Goal: Task Accomplishment & Management: Manage account settings

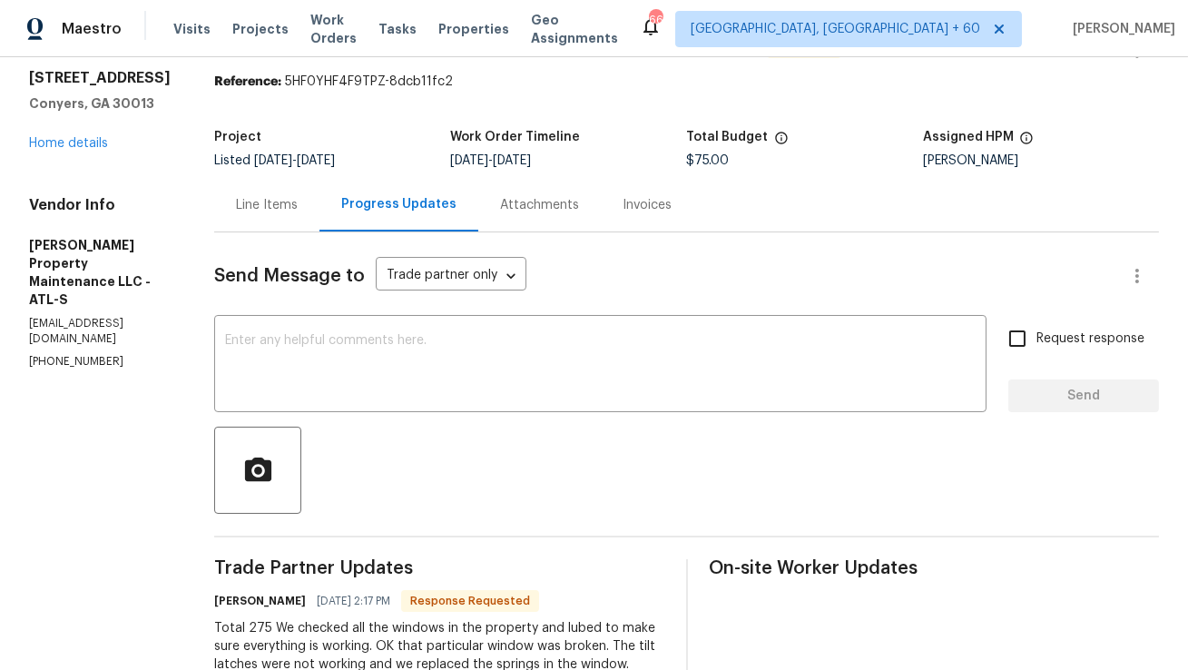
scroll to position [43, 0]
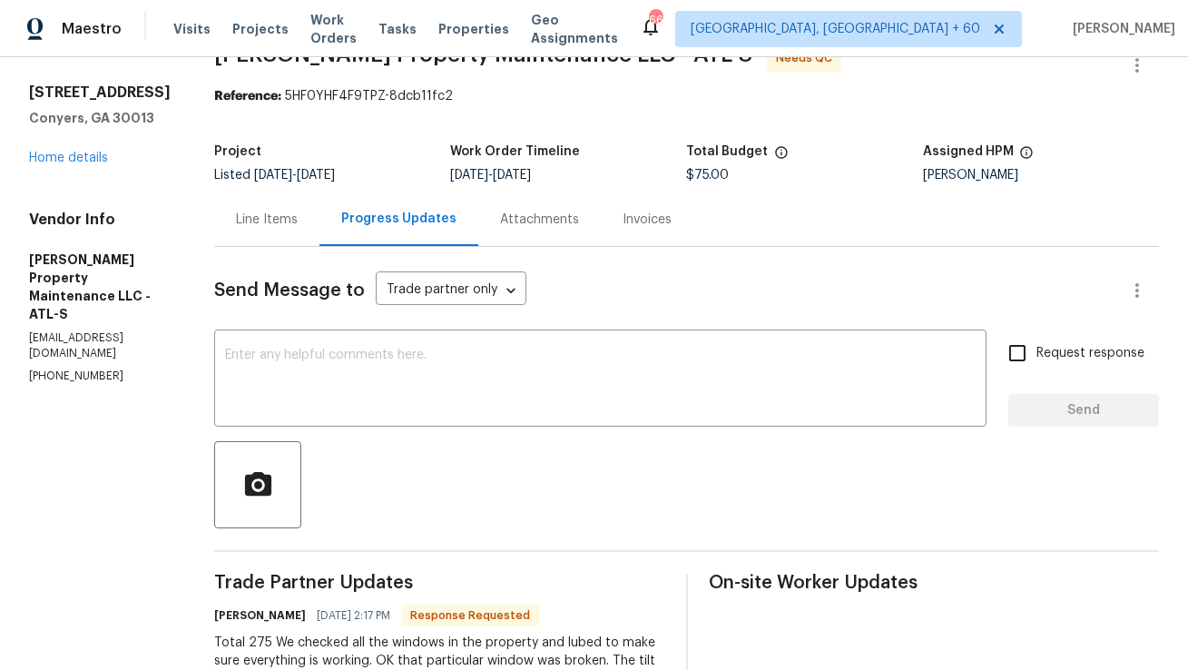
click at [279, 216] on div "Line Items" at bounding box center [267, 220] width 62 height 18
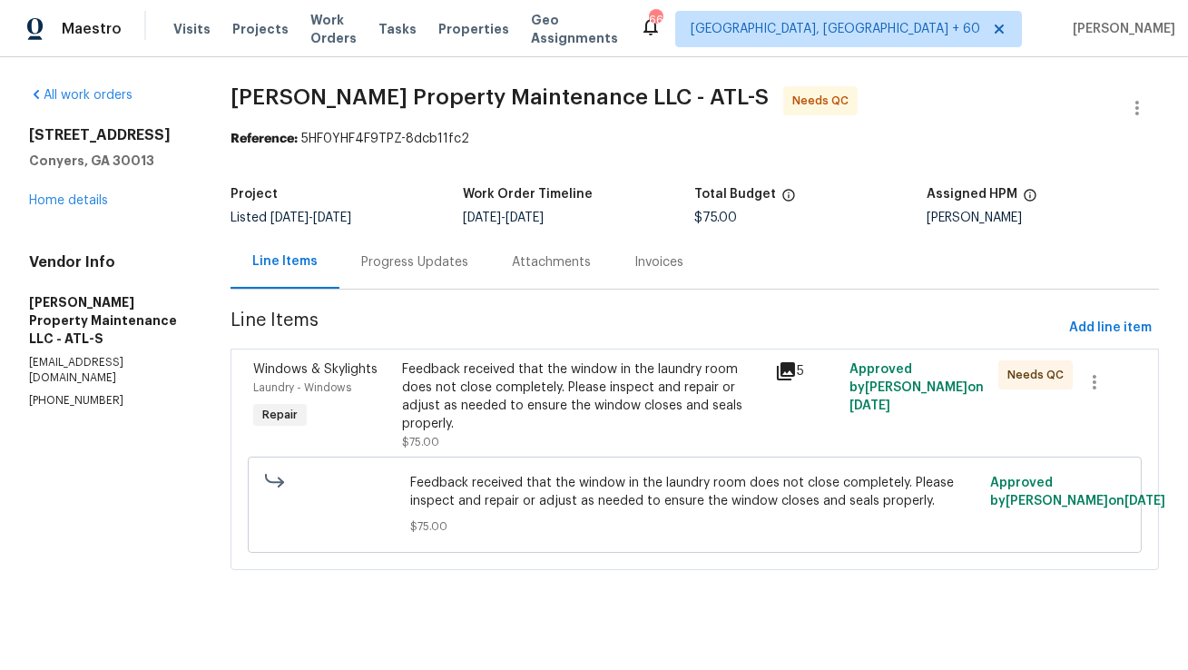
click at [436, 254] on div "Progress Updates" at bounding box center [414, 262] width 107 height 18
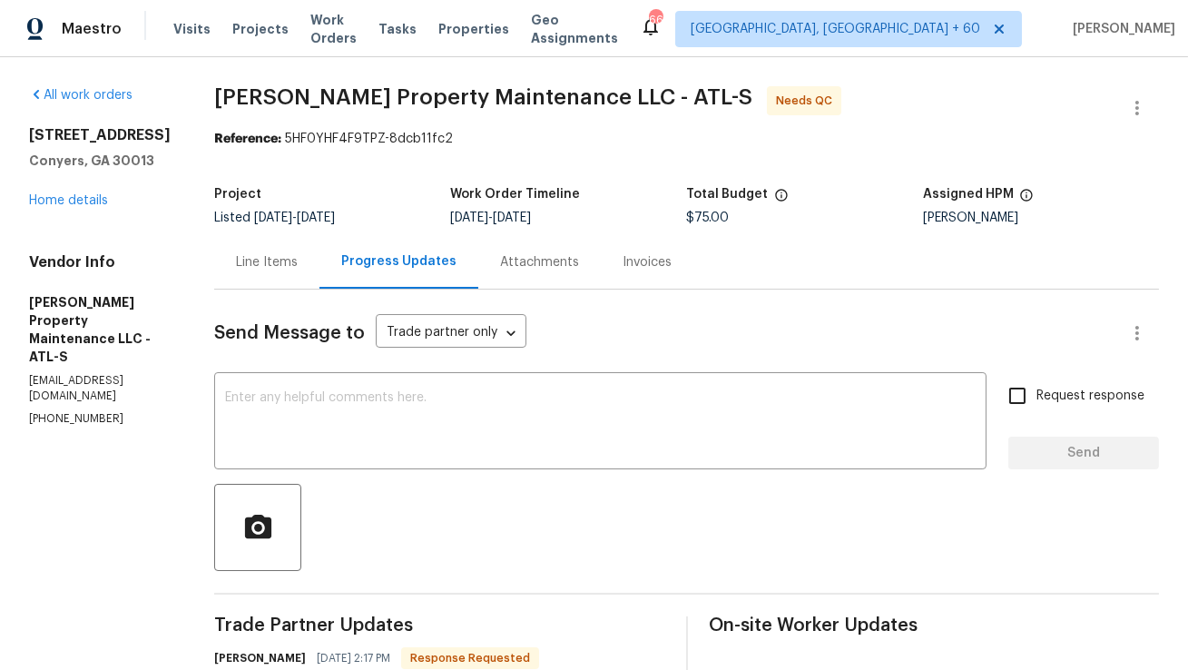
click at [250, 255] on div "Line Items" at bounding box center [267, 262] width 62 height 18
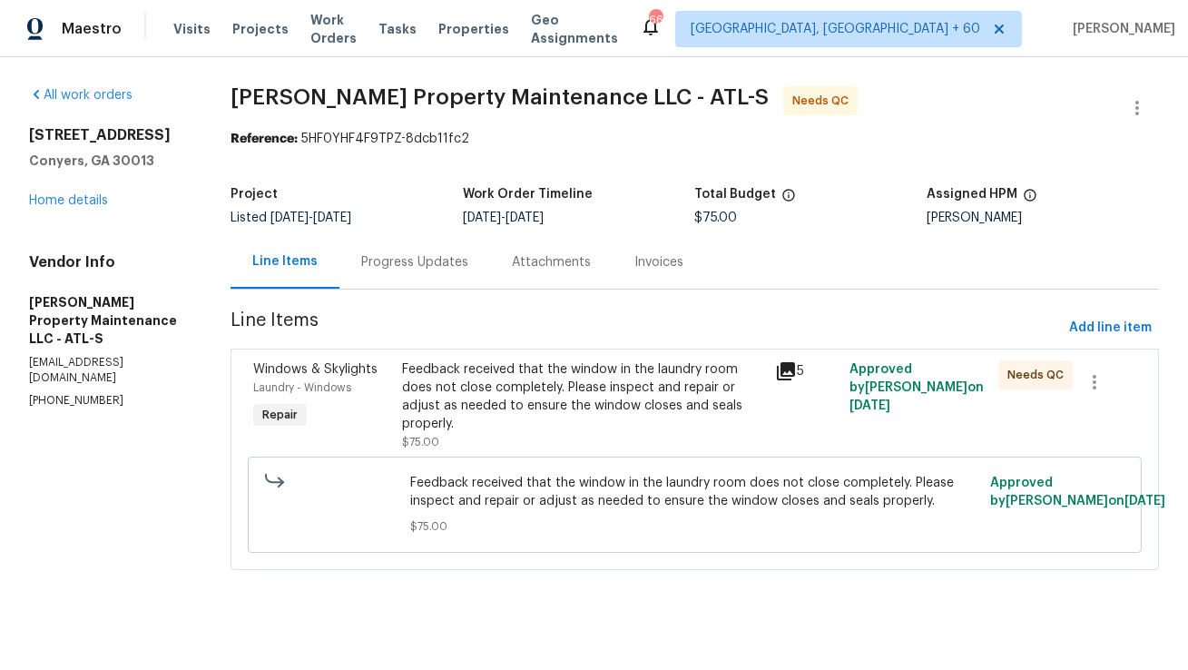
click at [534, 401] on div "Feedback received that the window in the laundry room does not close completely…" at bounding box center [582, 396] width 361 height 73
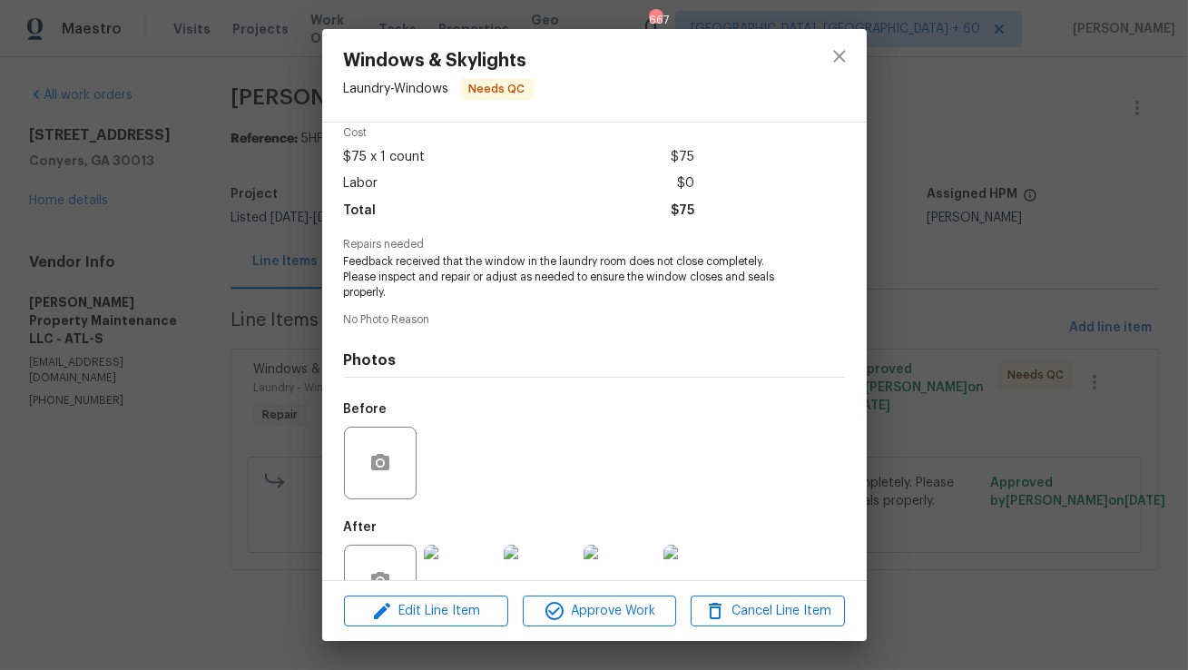
scroll to position [137, 0]
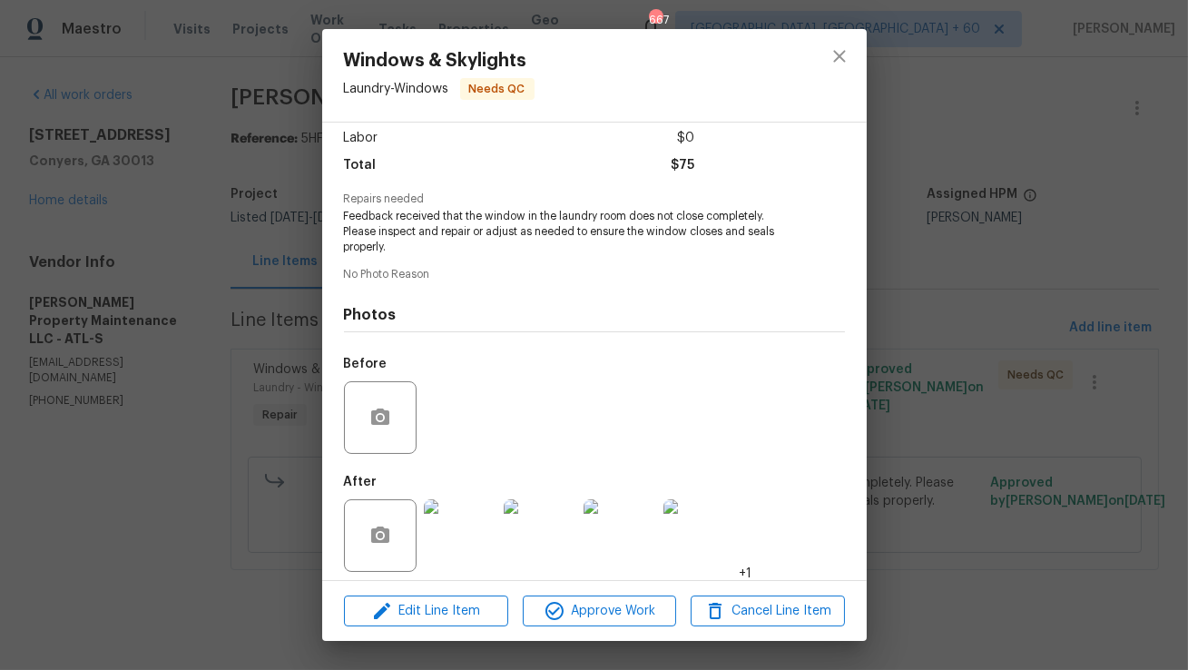
click at [463, 526] on img at bounding box center [460, 535] width 73 height 73
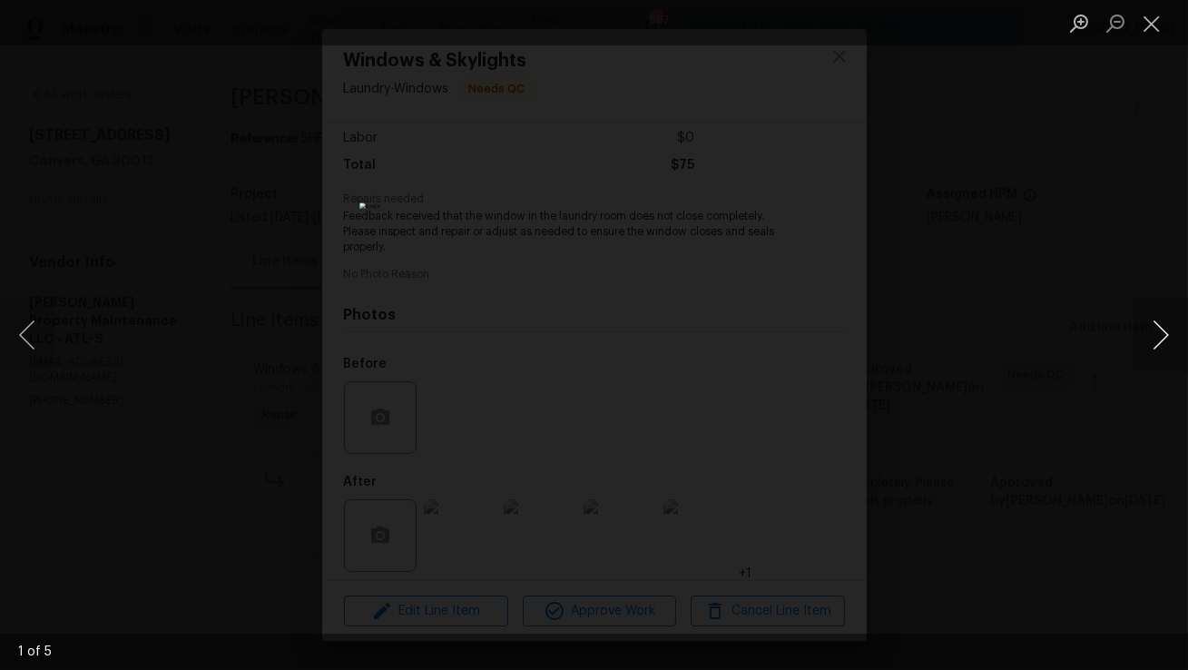
click at [1160, 344] on button "Next image" at bounding box center [1161, 335] width 54 height 73
click at [22, 342] on button "Previous image" at bounding box center [27, 335] width 54 height 73
click at [1155, 323] on button "Next image" at bounding box center [1161, 335] width 54 height 73
click at [1156, 323] on button "Next image" at bounding box center [1161, 335] width 54 height 73
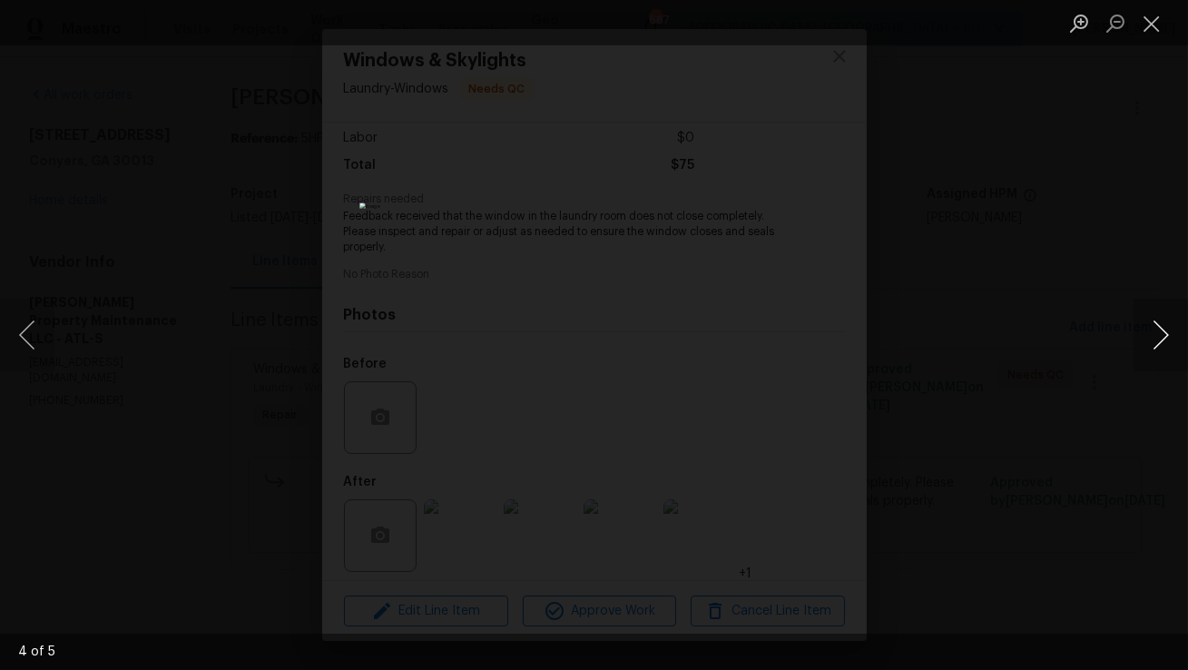
click at [1156, 323] on button "Next image" at bounding box center [1161, 335] width 54 height 73
click at [1156, 32] on button "Close lightbox" at bounding box center [1152, 23] width 36 height 32
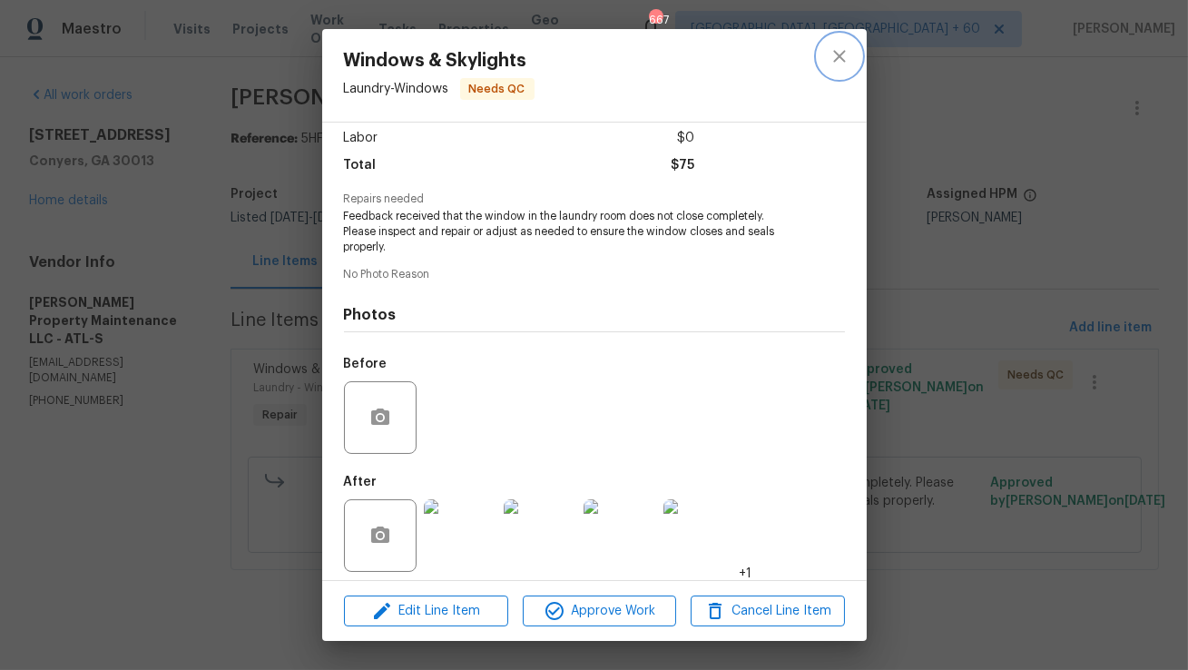
click at [847, 62] on icon "close" at bounding box center [840, 56] width 22 height 22
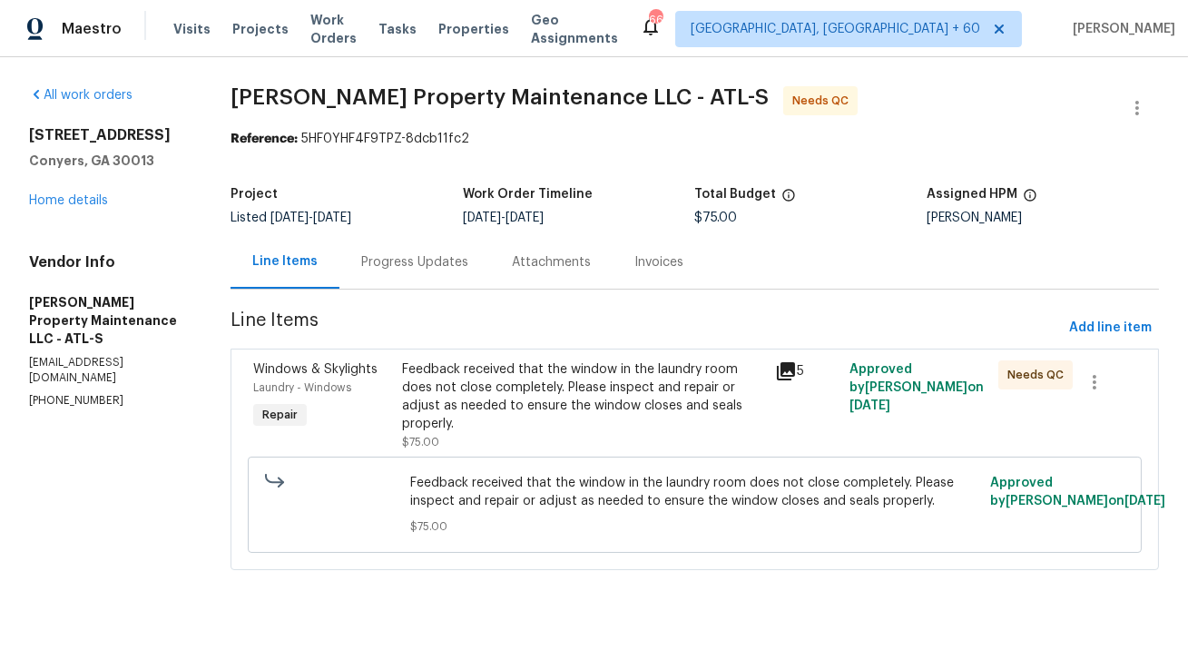
click at [478, 391] on div "Feedback received that the window in the laundry room does not close completely…" at bounding box center [582, 396] width 361 height 73
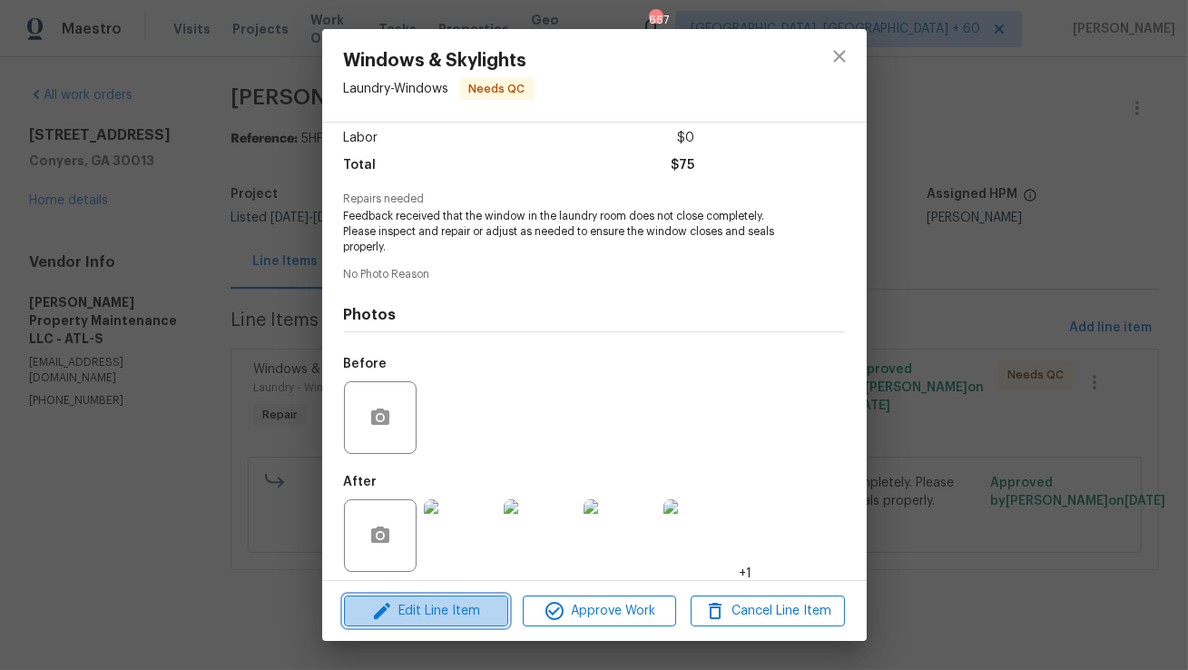
click at [463, 611] on span "Edit Line Item" at bounding box center [425, 611] width 153 height 23
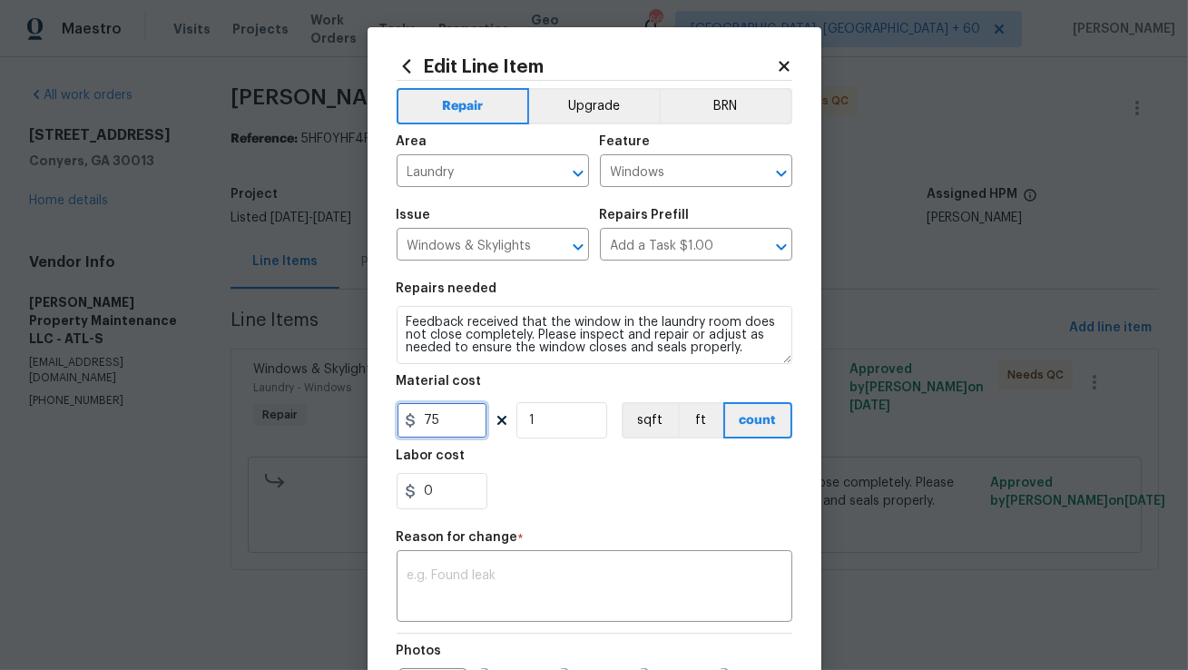
click at [451, 426] on input "75" at bounding box center [442, 420] width 91 height 36
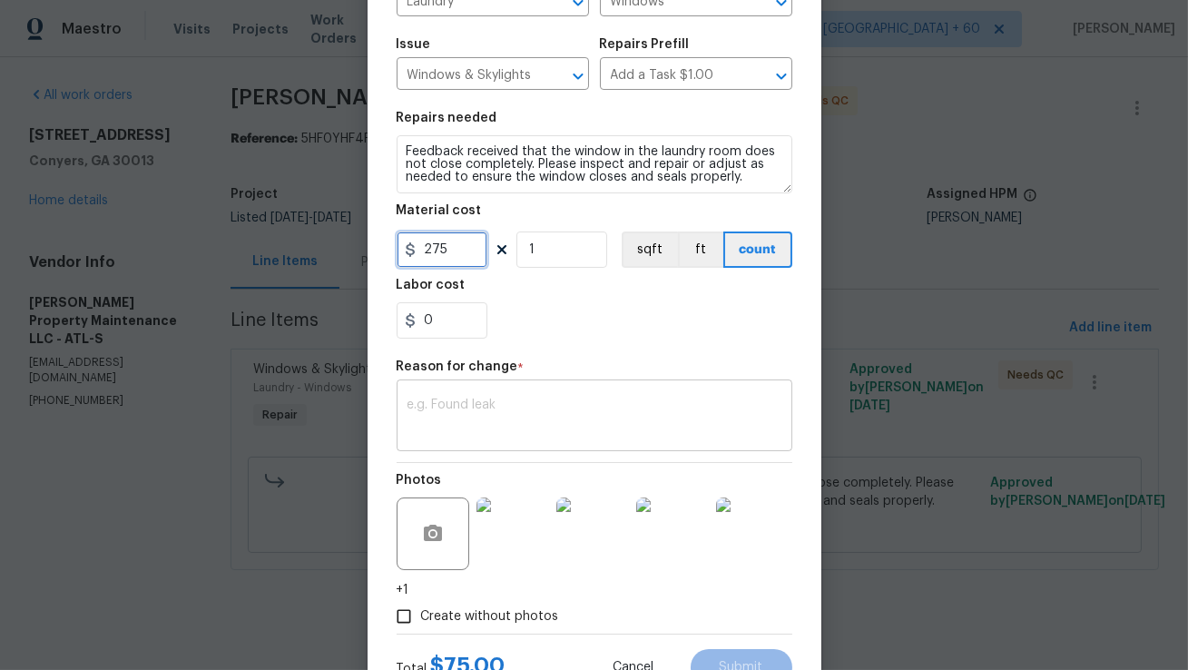
scroll to position [185, 0]
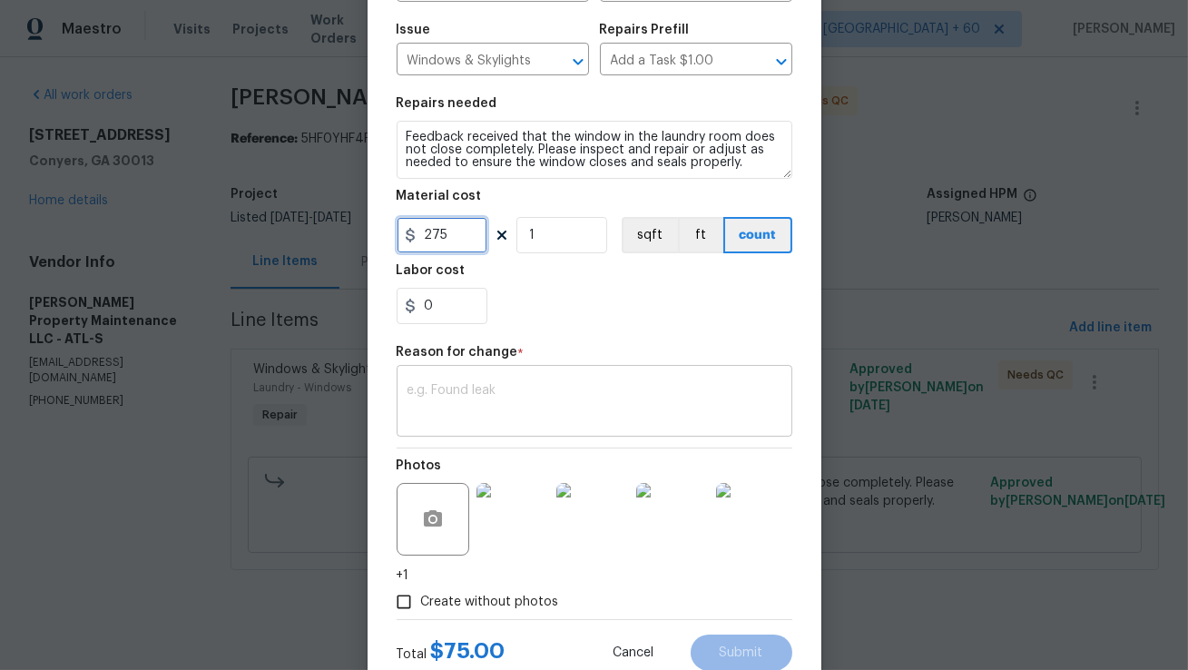
type input "275"
click at [550, 422] on div "x ​" at bounding box center [595, 402] width 396 height 67
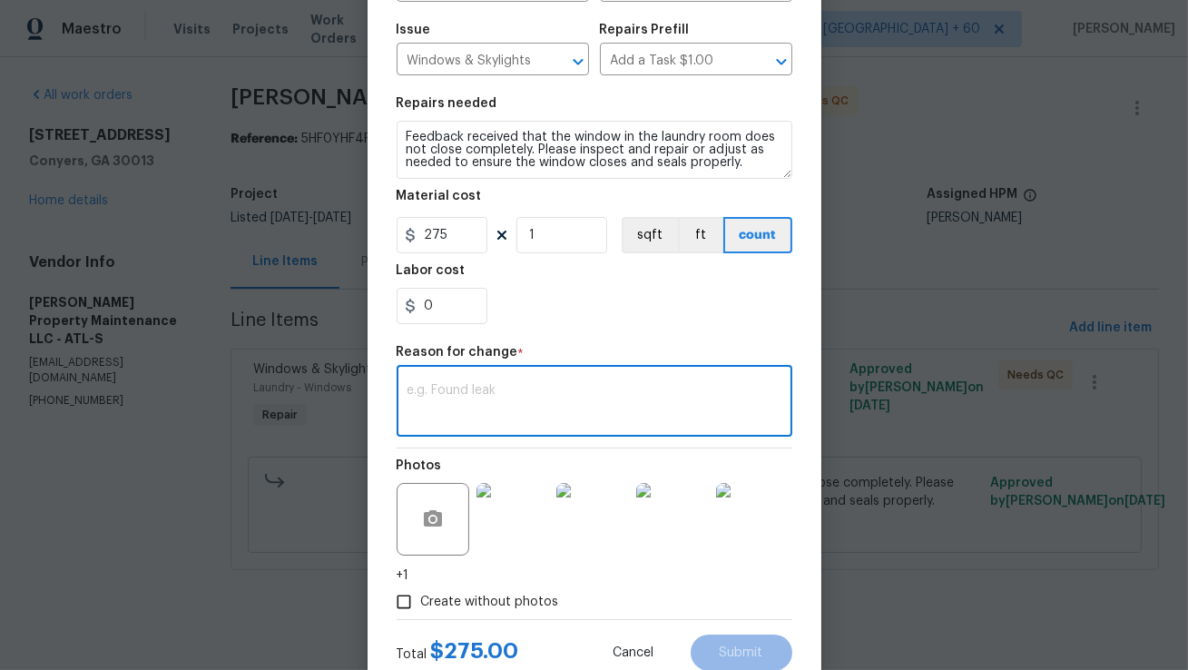
paste textarea "(AM) Updated per vendor’s final cost."
type textarea "(AM) Updated per vendor’s final cost."
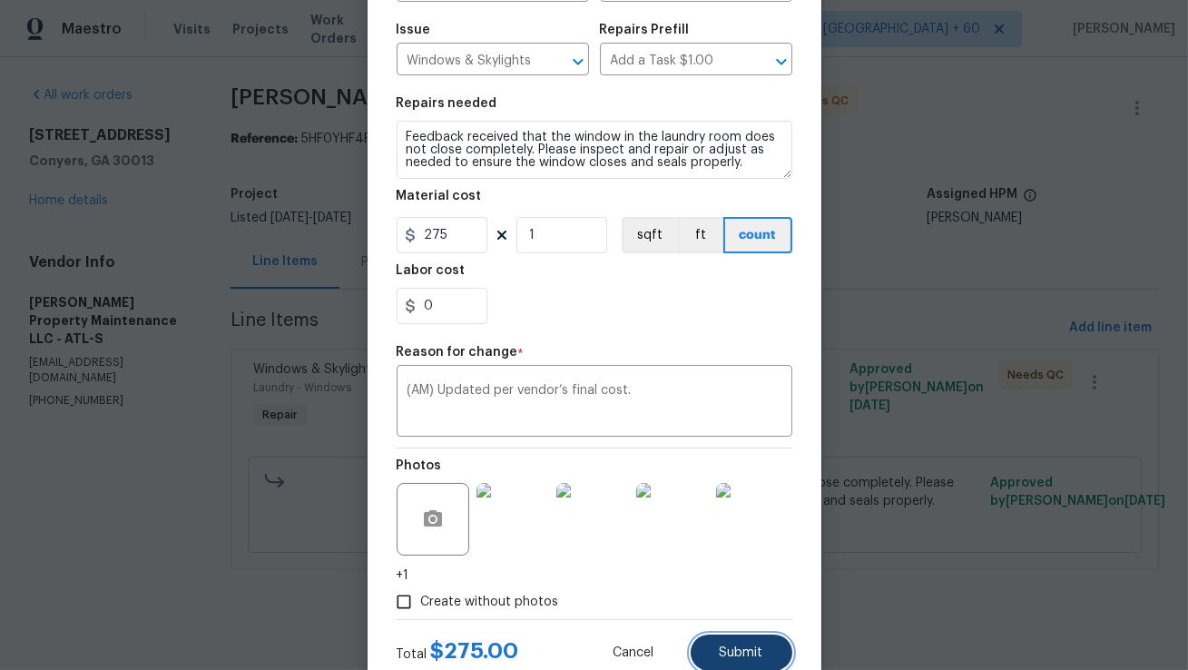
click at [737, 652] on span "Submit" at bounding box center [742, 653] width 44 height 14
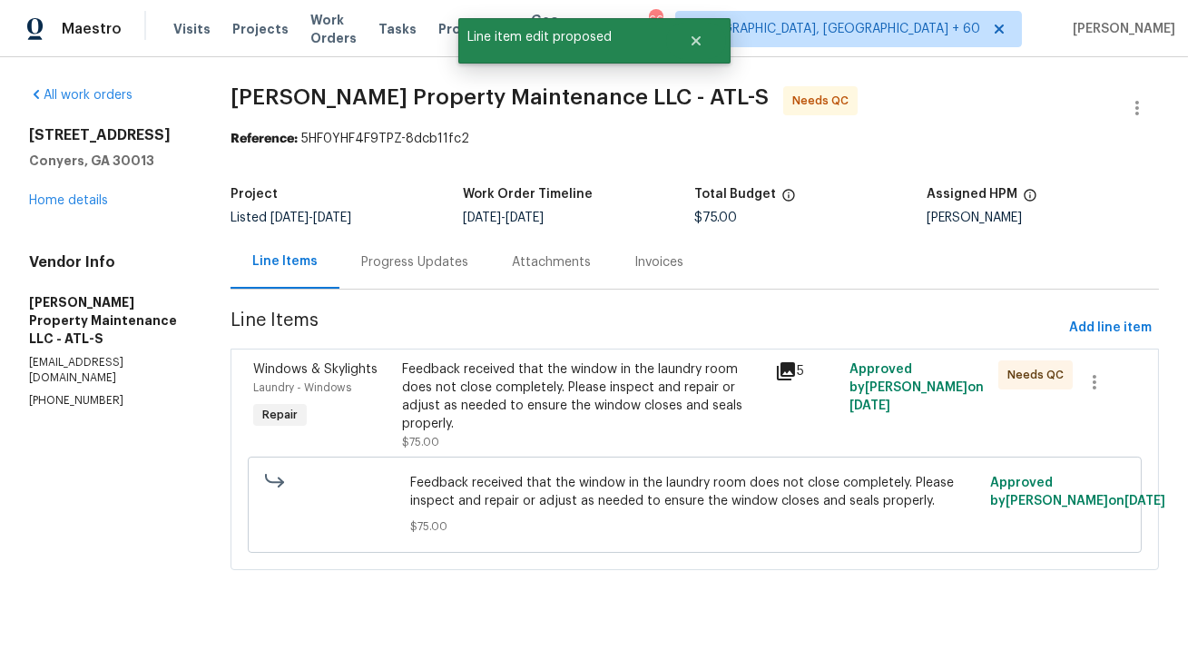
scroll to position [0, 0]
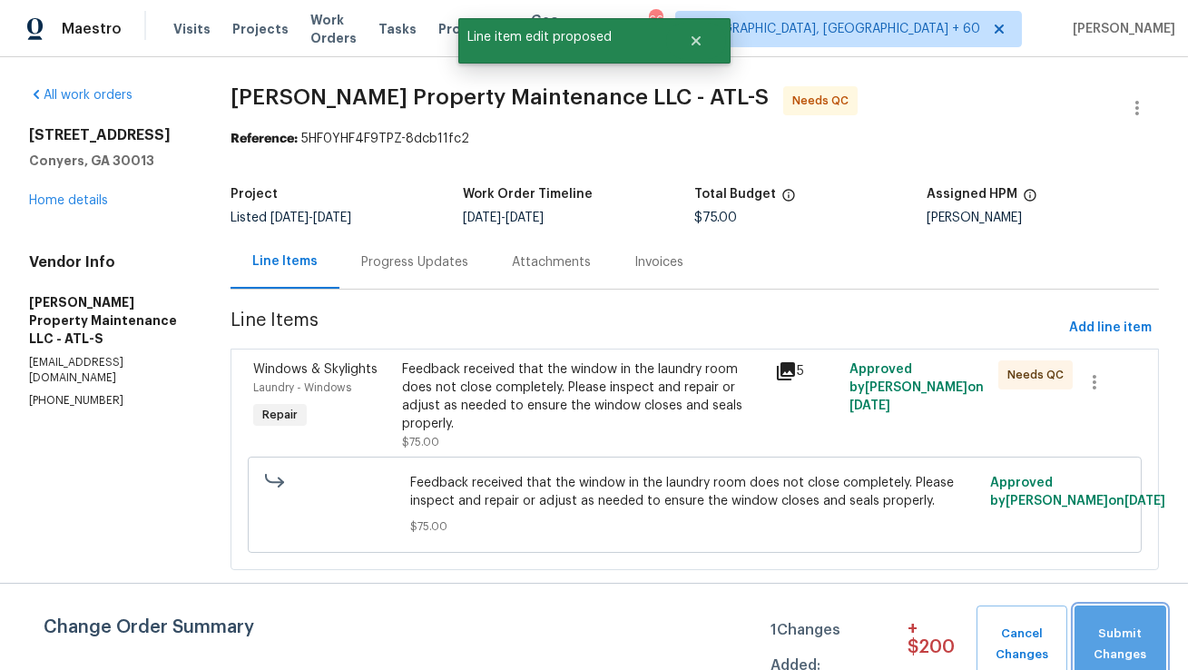
click at [1142, 634] on span "Submit Changes" at bounding box center [1121, 645] width 74 height 42
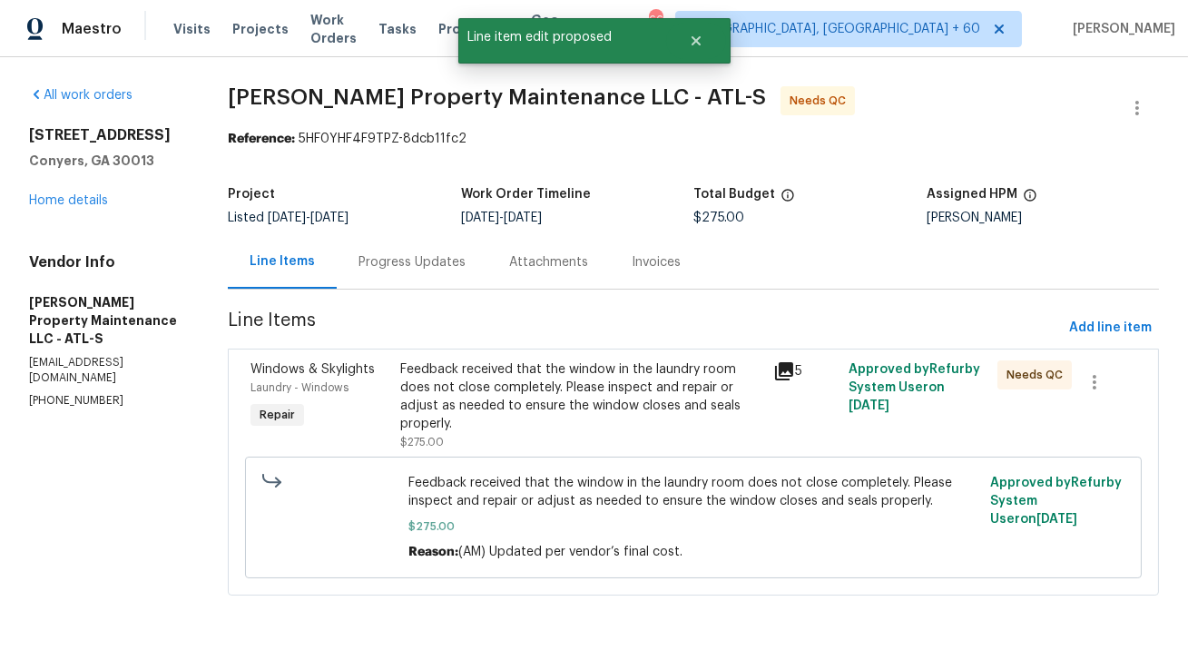
click at [415, 270] on div "Progress Updates" at bounding box center [412, 262] width 107 height 18
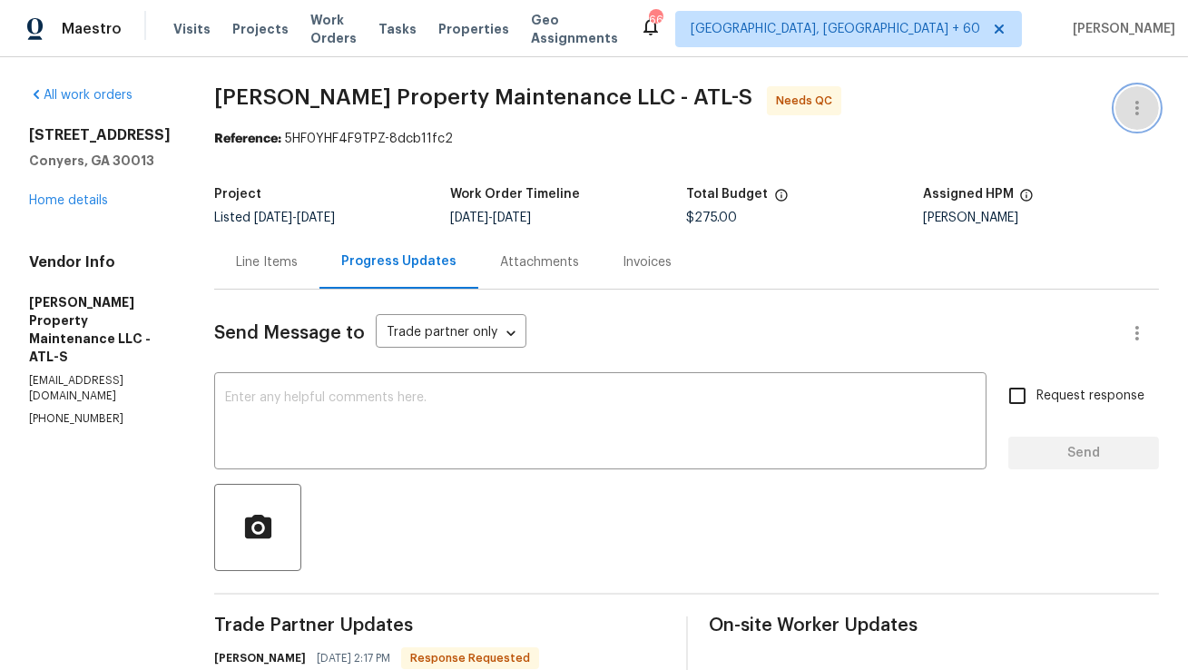
click at [1139, 112] on icon "button" at bounding box center [1137, 108] width 22 height 22
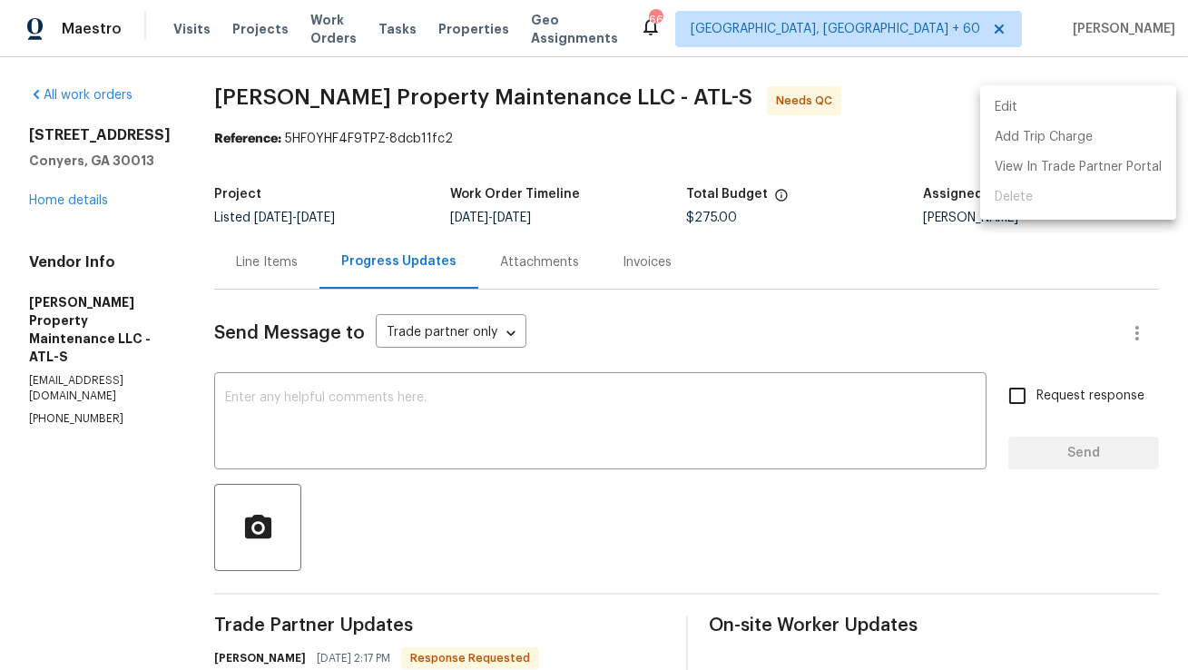
click at [1114, 111] on li "Edit" at bounding box center [1078, 108] width 196 height 30
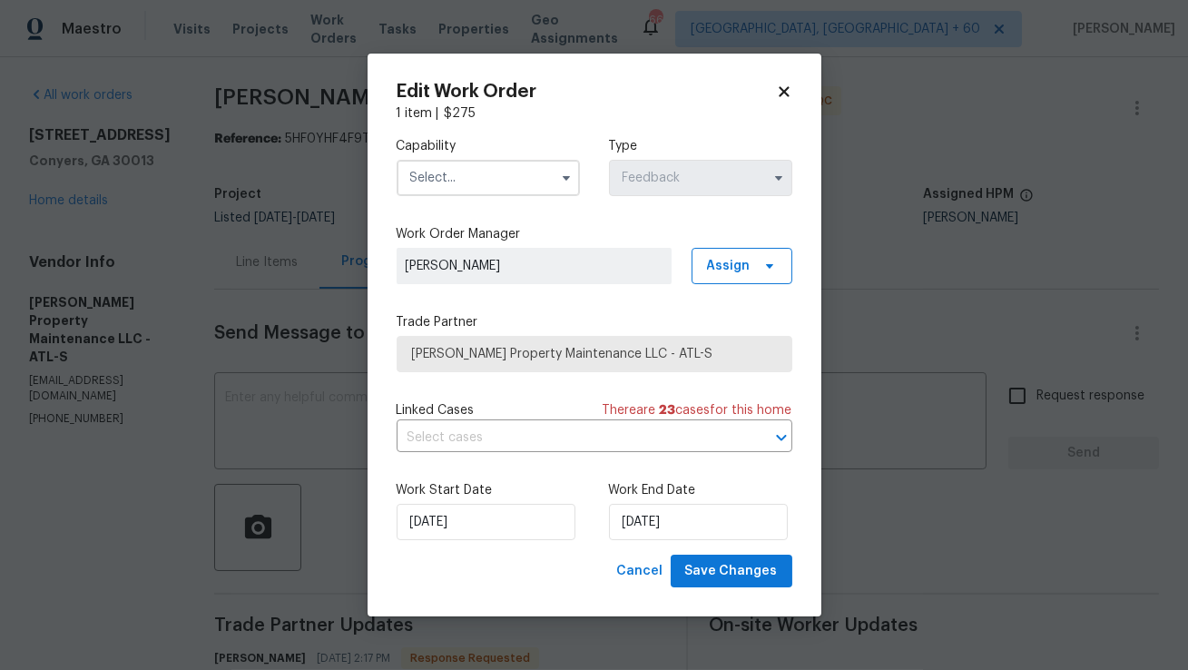
click at [550, 182] on input "text" at bounding box center [488, 178] width 183 height 36
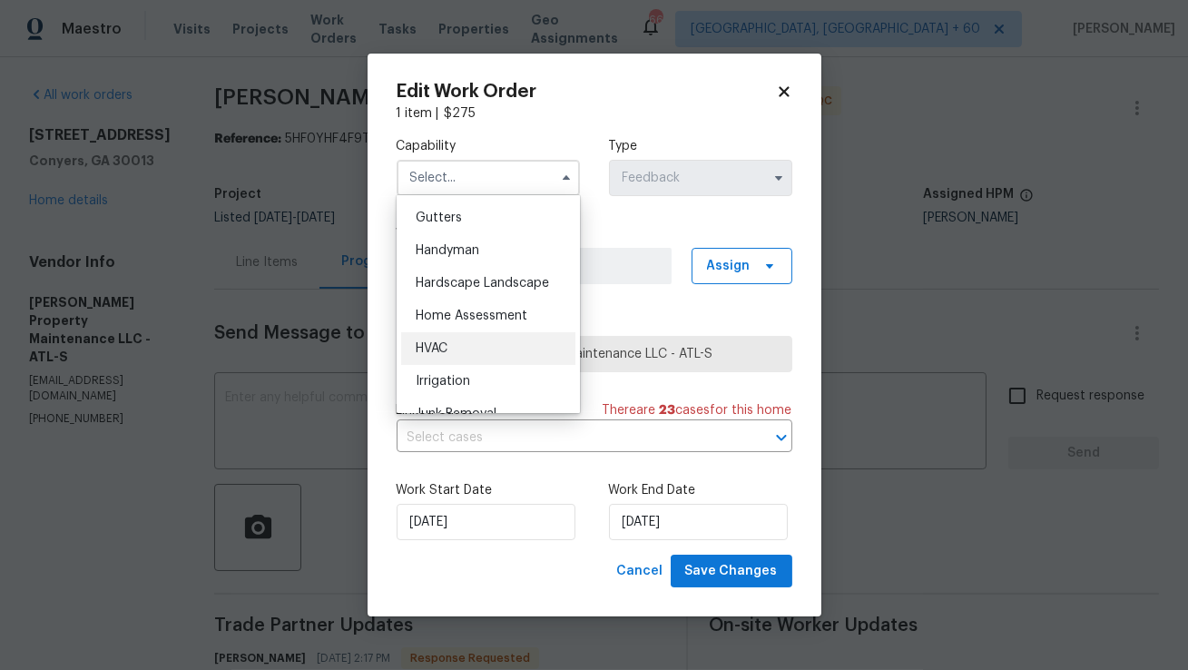
scroll to position [978, 0]
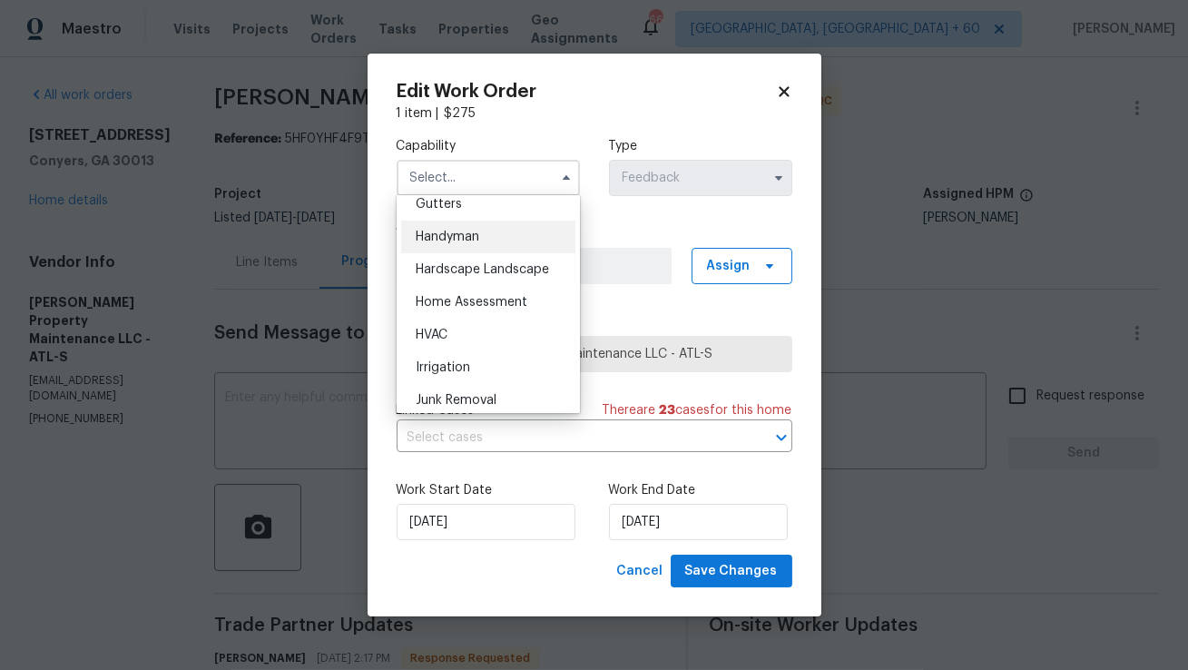
click at [487, 231] on div "Handyman" at bounding box center [488, 237] width 174 height 33
type input "Handyman"
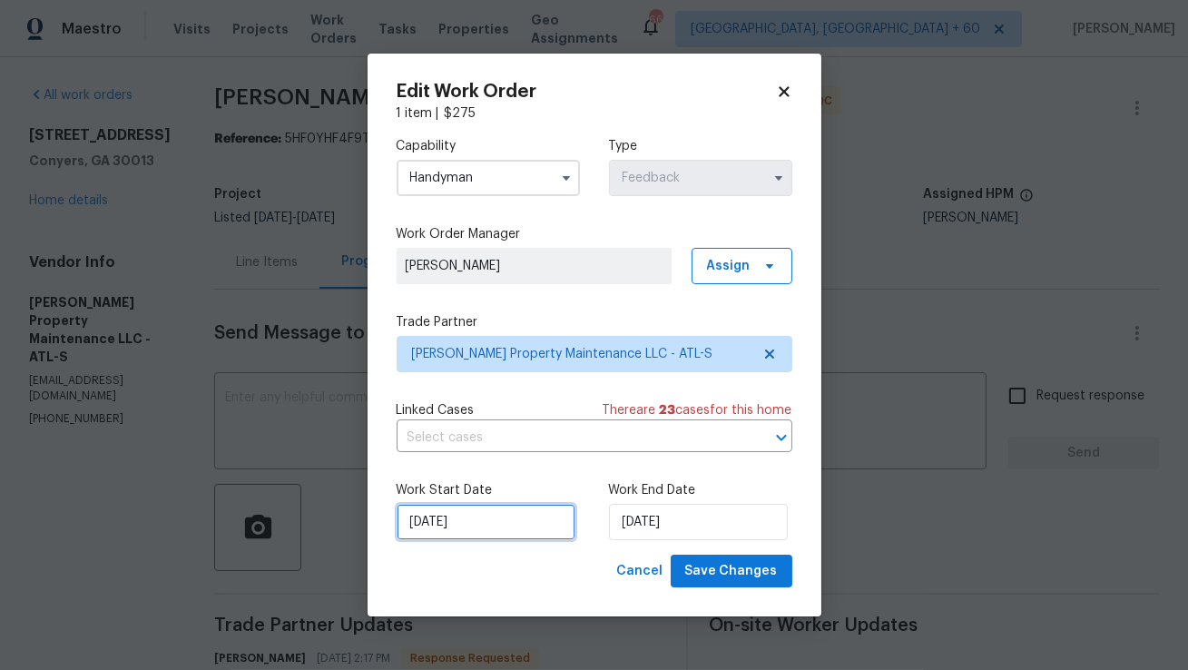
click at [464, 526] on input "17/09/2025" at bounding box center [486, 522] width 179 height 36
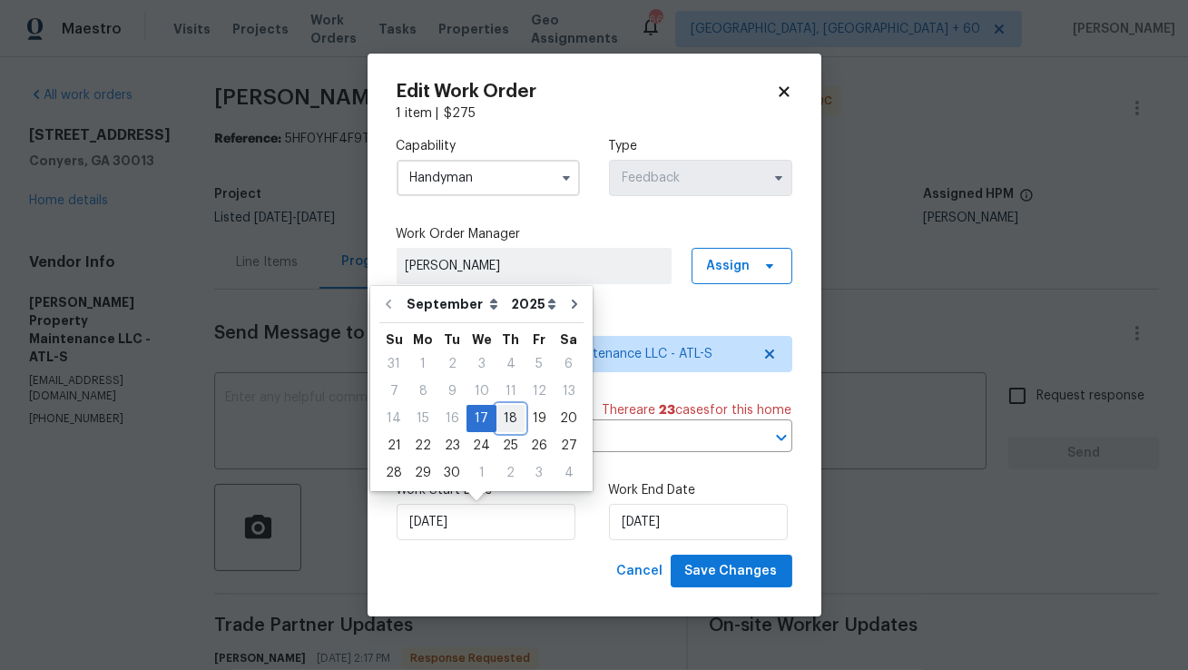
click at [501, 423] on div "18" at bounding box center [511, 418] width 28 height 25
type input "18/09/2025"
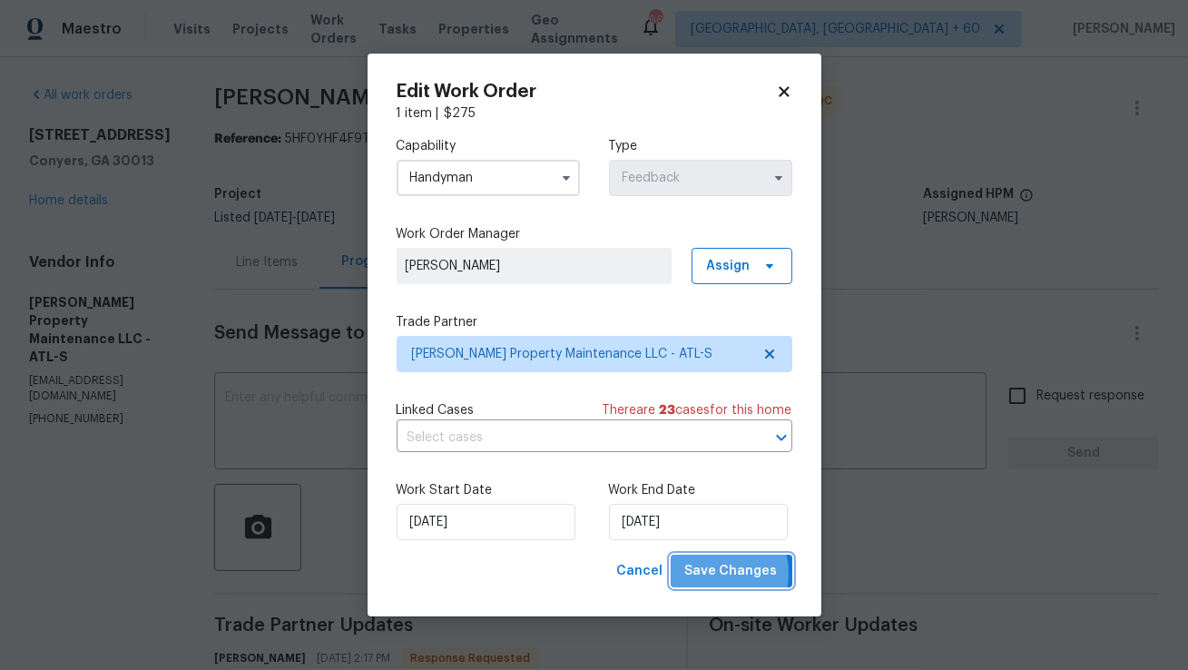
click at [712, 574] on span "Save Changes" at bounding box center [731, 571] width 93 height 23
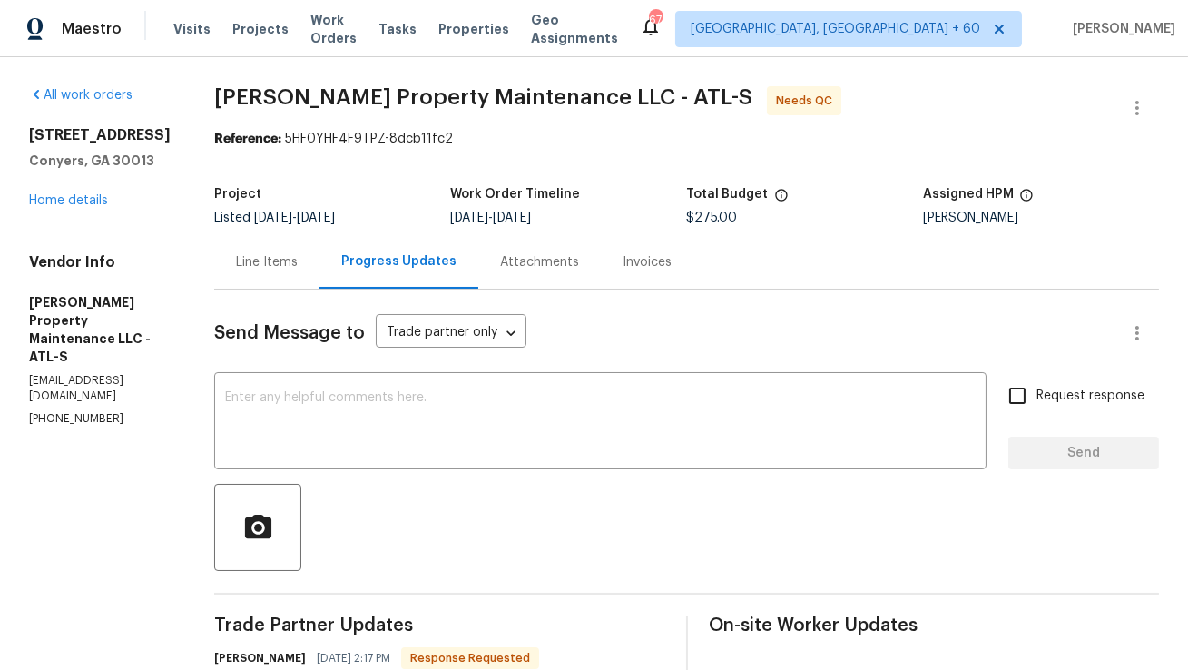
click at [290, 265] on div "Line Items" at bounding box center [267, 262] width 62 height 18
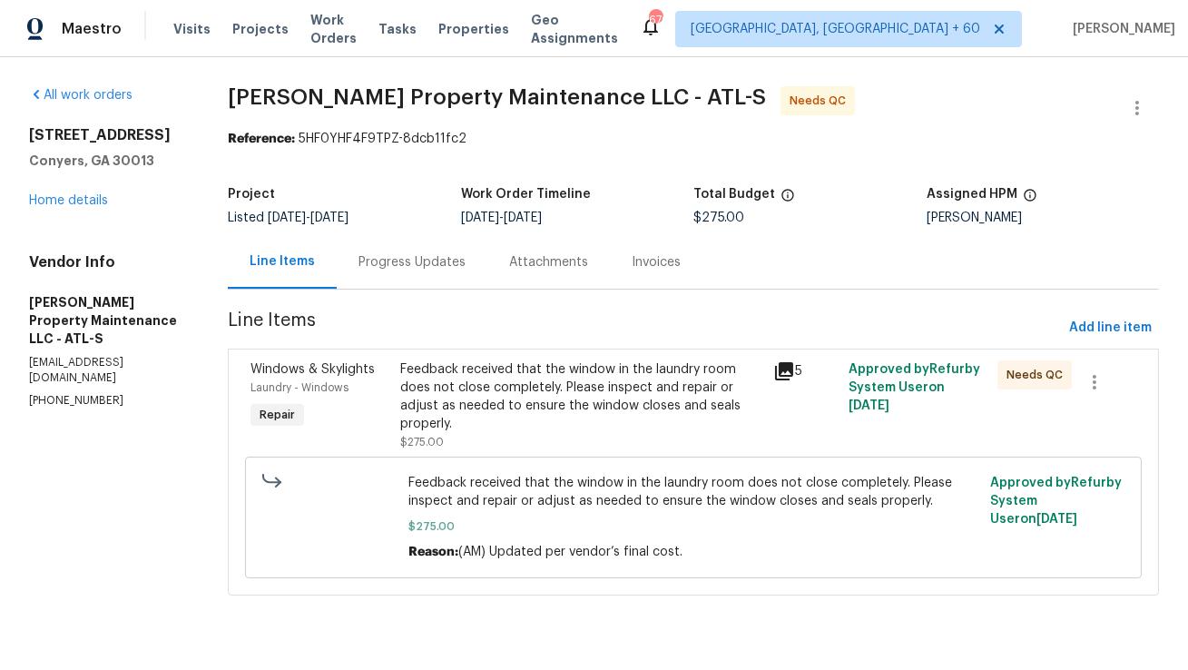
click at [605, 409] on div "Feedback received that the window in the laundry room does not close completely…" at bounding box center [581, 396] width 363 height 73
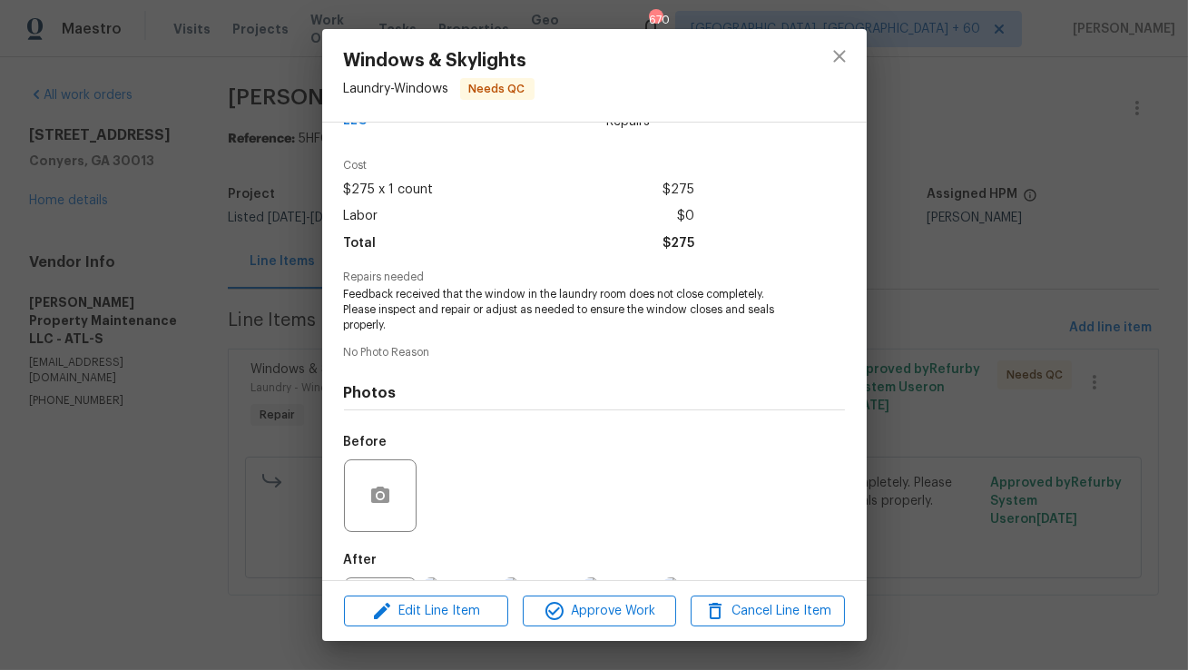
scroll to position [137, 0]
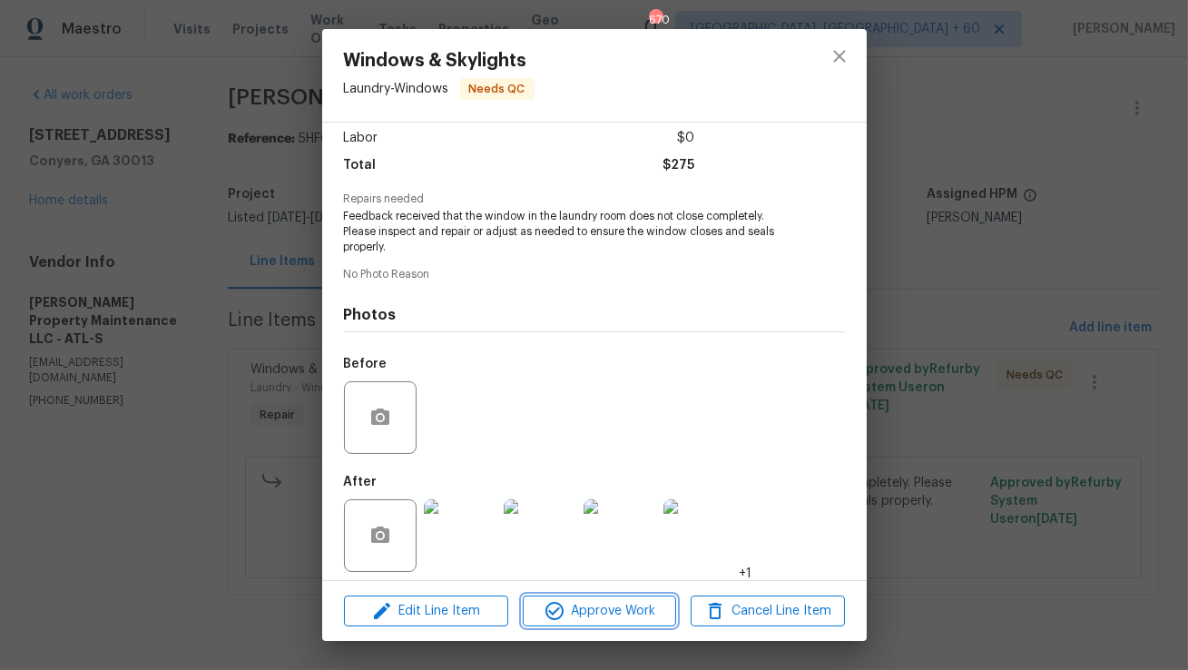
click at [578, 606] on span "Approve Work" at bounding box center [599, 611] width 143 height 23
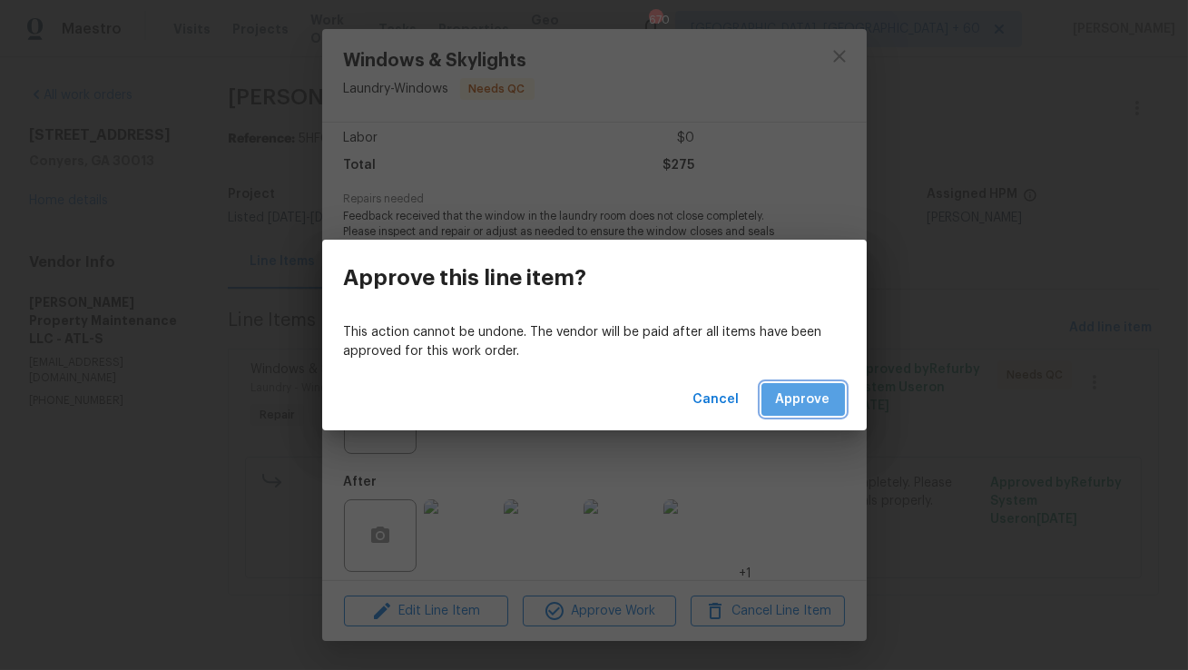
click at [814, 400] on span "Approve" at bounding box center [803, 399] width 54 height 23
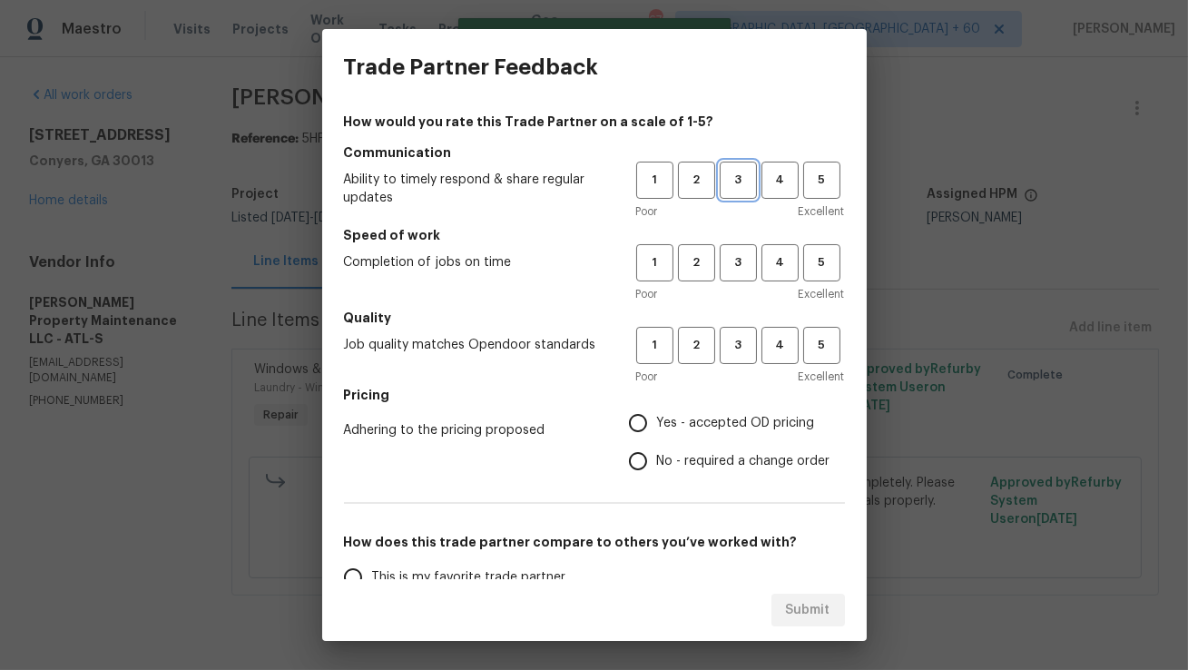
click at [743, 189] on span "3" at bounding box center [739, 180] width 34 height 21
click at [743, 268] on span "3" at bounding box center [739, 262] width 34 height 21
click at [738, 331] on button "3" at bounding box center [738, 345] width 37 height 37
click at [640, 460] on input "No - required a change order" at bounding box center [638, 461] width 38 height 38
radio input "true"
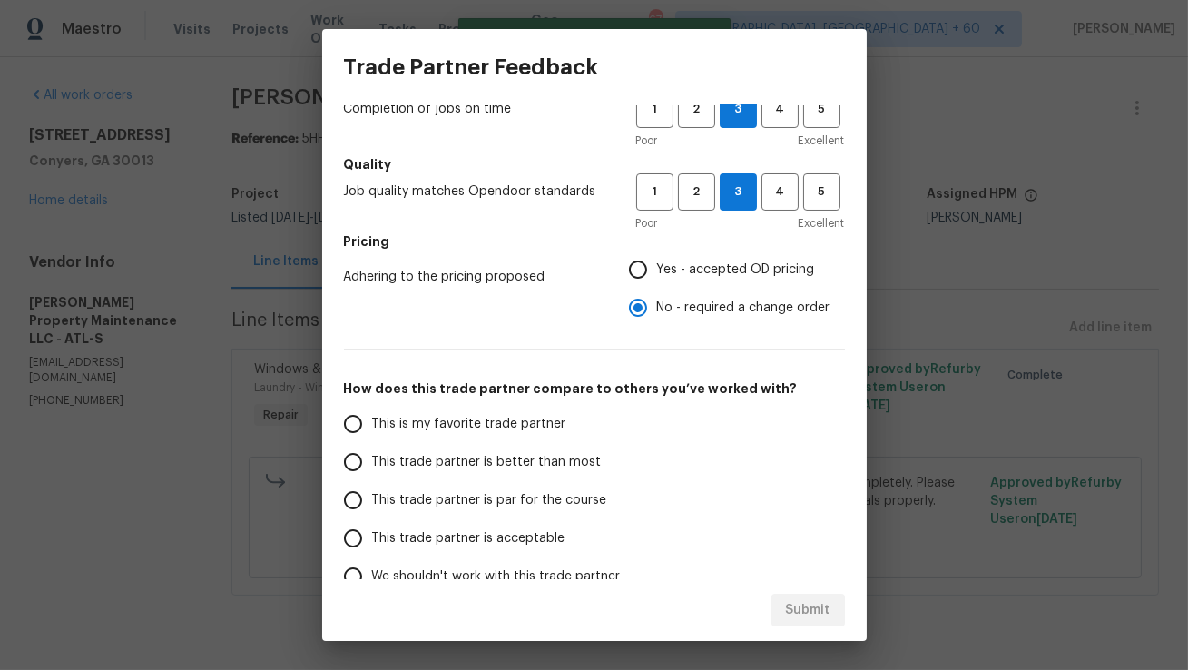
scroll to position [188, 0]
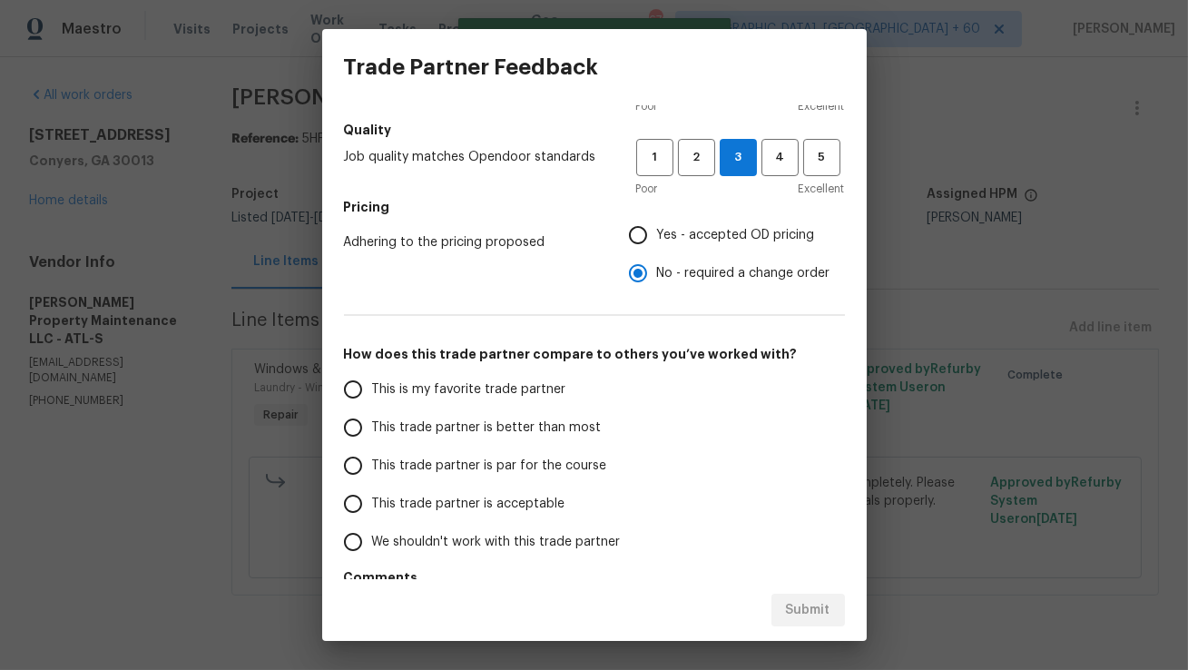
click at [359, 430] on input "This trade partner is better than most" at bounding box center [353, 427] width 38 height 38
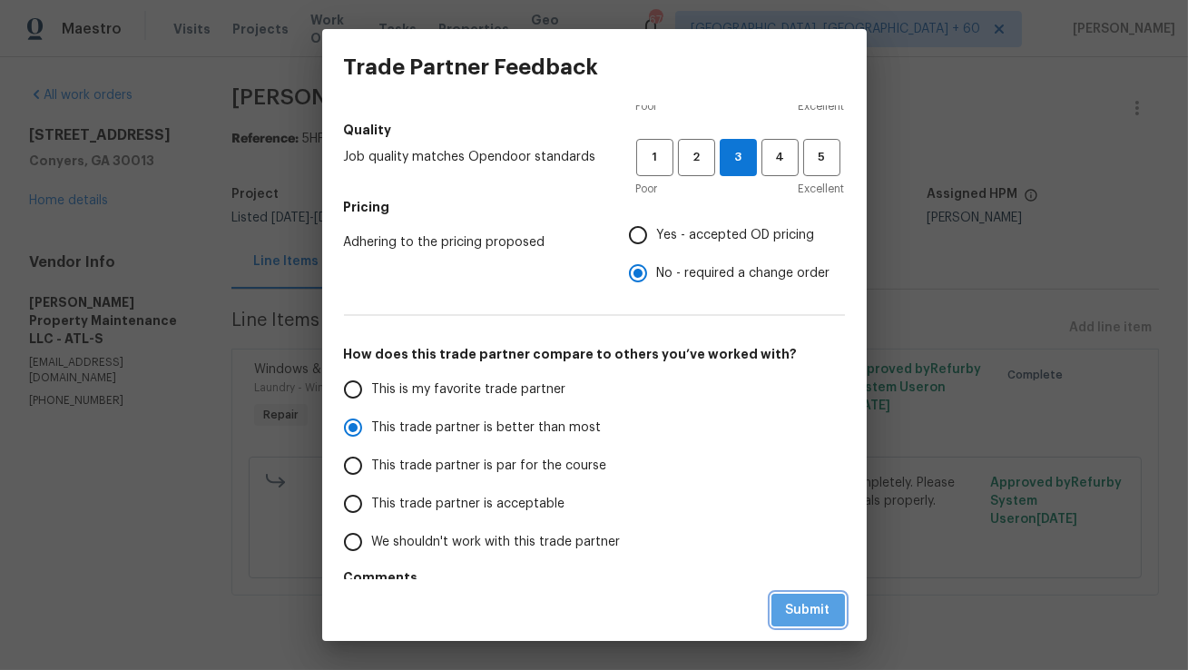
click at [801, 615] on span "Submit" at bounding box center [808, 610] width 44 height 23
radio input "true"
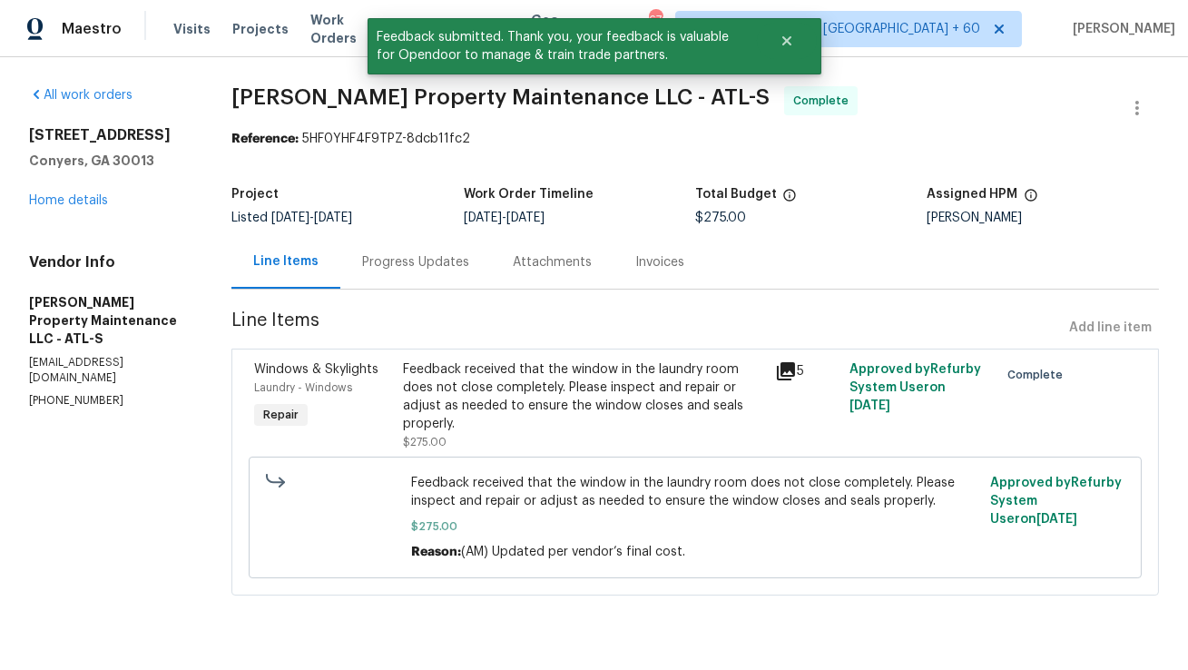
click at [393, 263] on div "Progress Updates" at bounding box center [415, 262] width 107 height 18
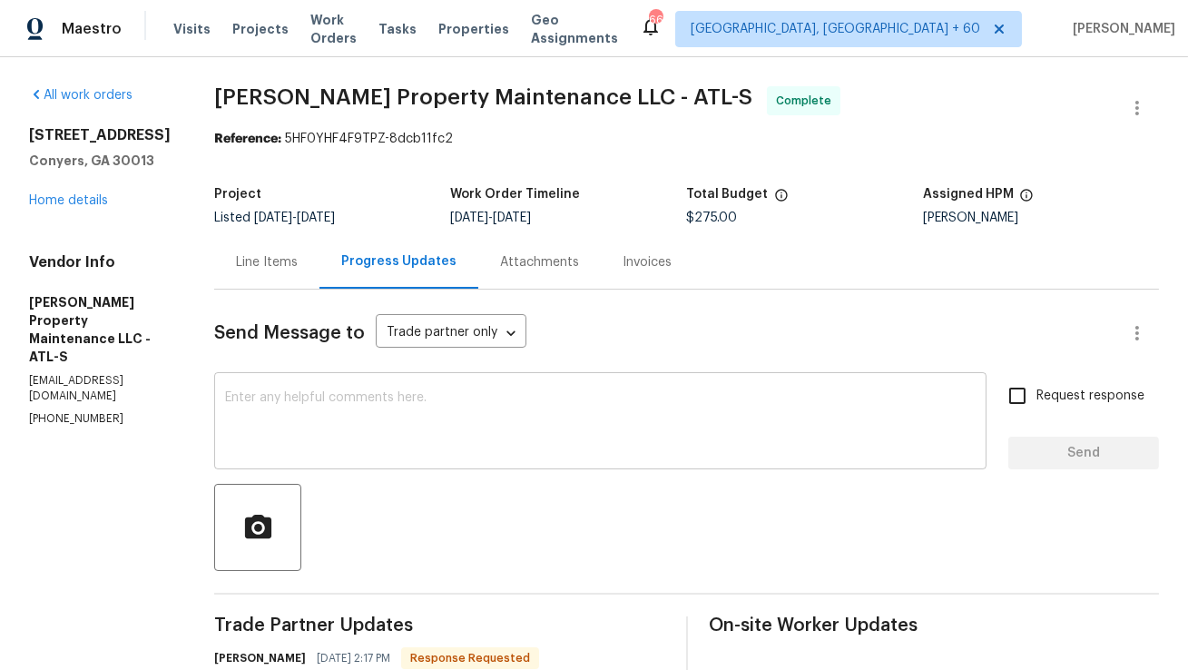
click at [563, 408] on textarea at bounding box center [600, 423] width 751 height 64
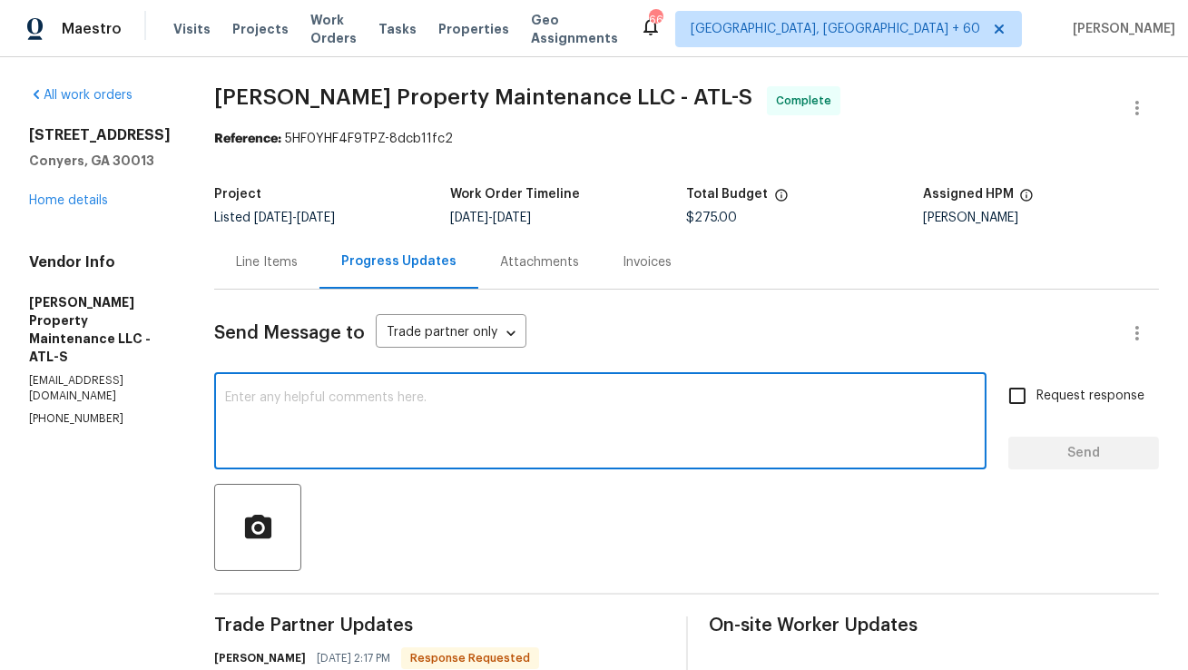
type textarea "T"
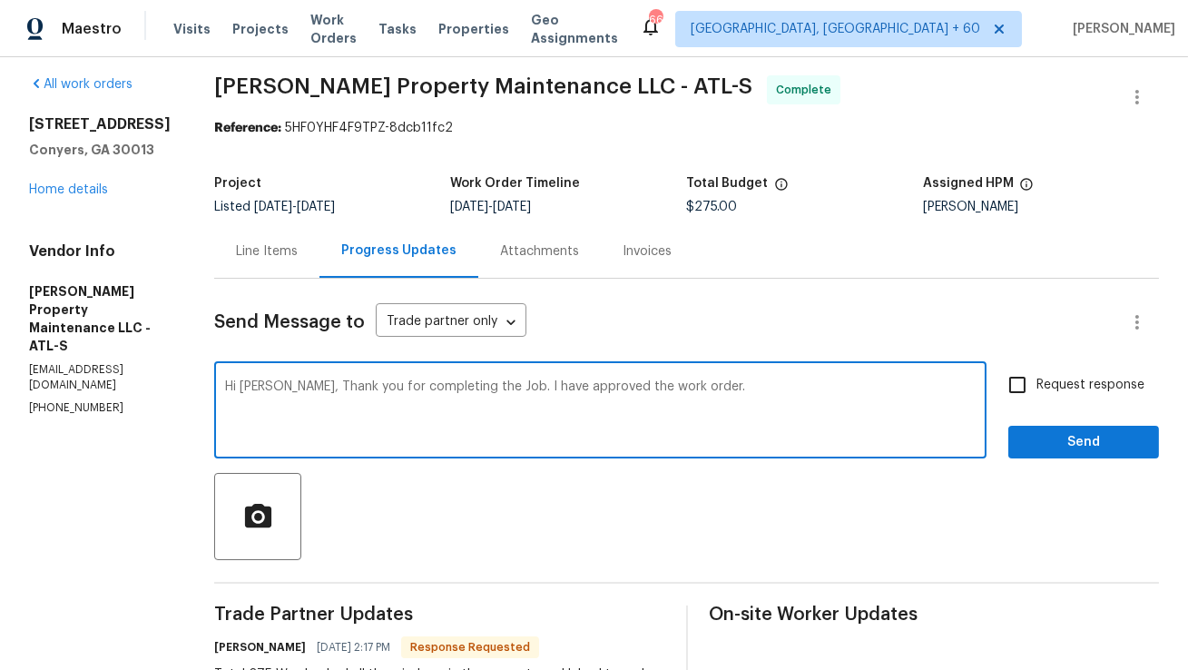
scroll to position [19, 0]
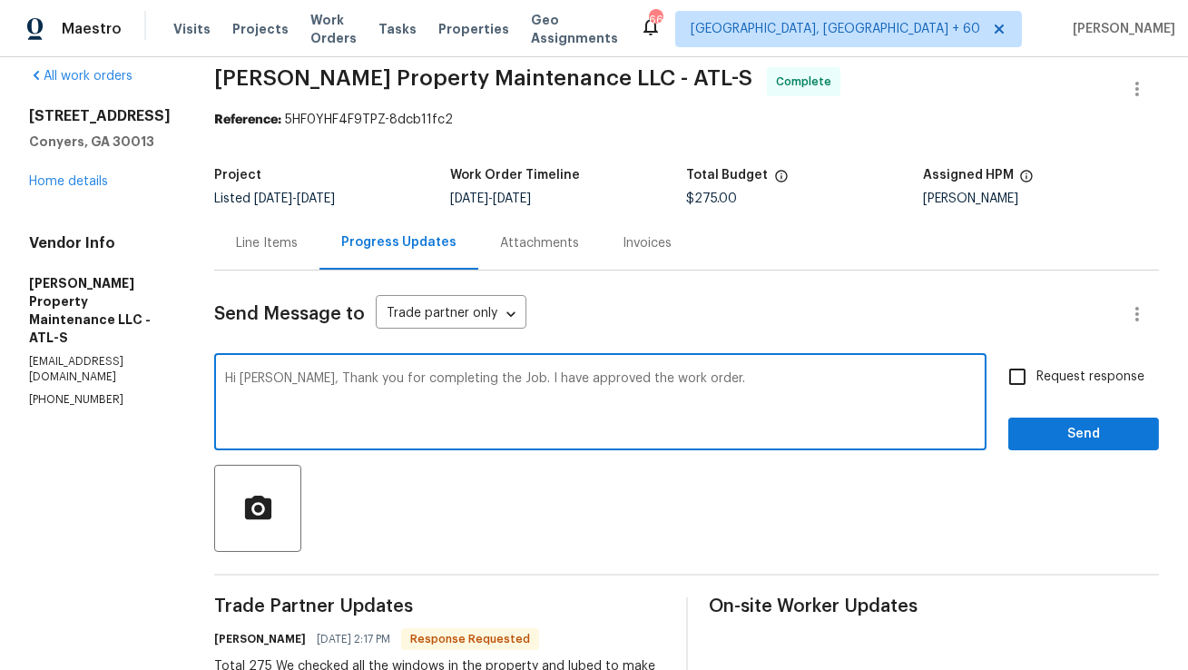
type textarea "Hi Daniel, Thank you for completing the Job. I have approved the work order."
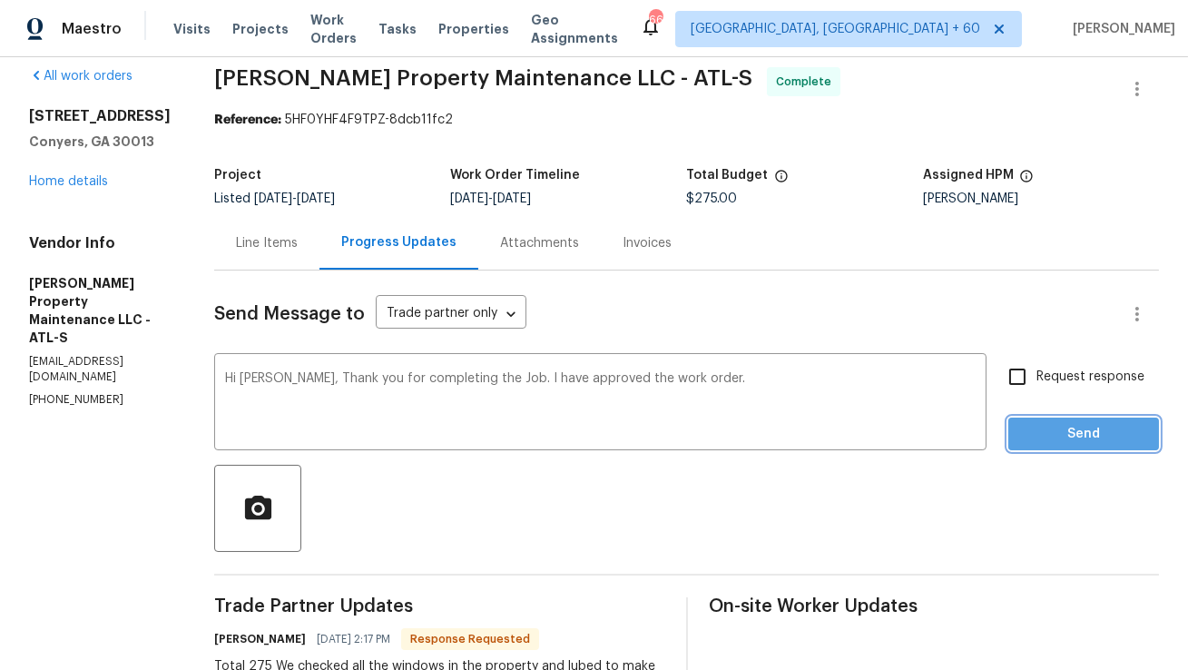
click at [1120, 441] on span "Send" at bounding box center [1084, 434] width 122 height 23
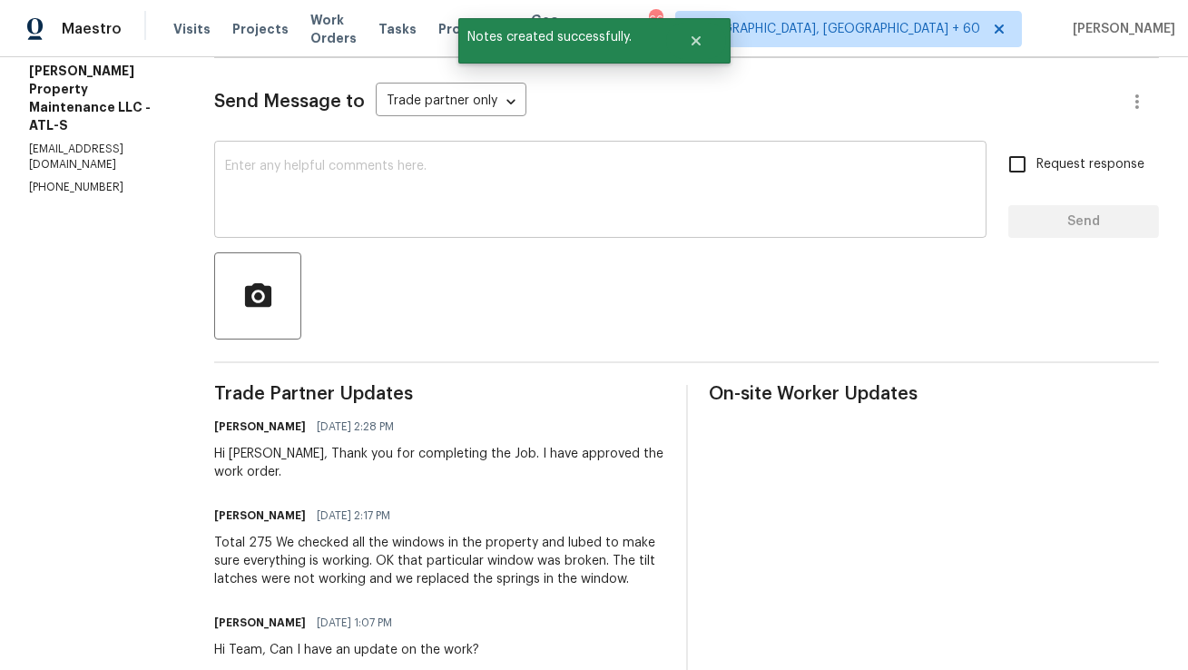
scroll to position [0, 0]
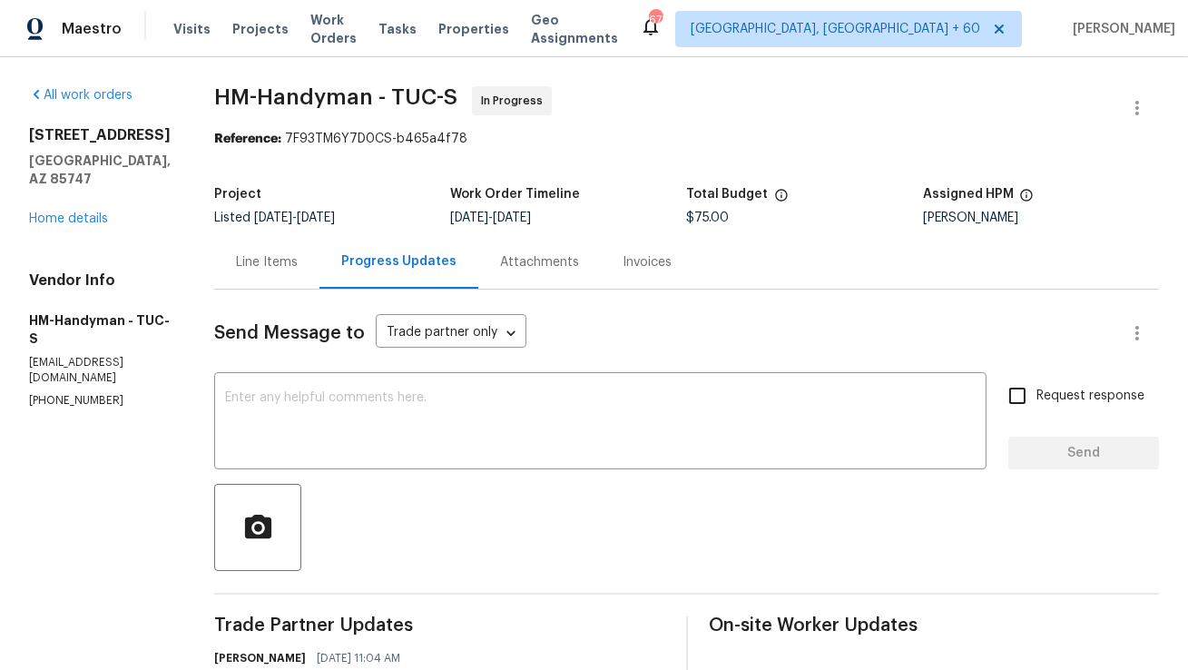
click at [534, 251] on div "Attachments" at bounding box center [539, 262] width 123 height 54
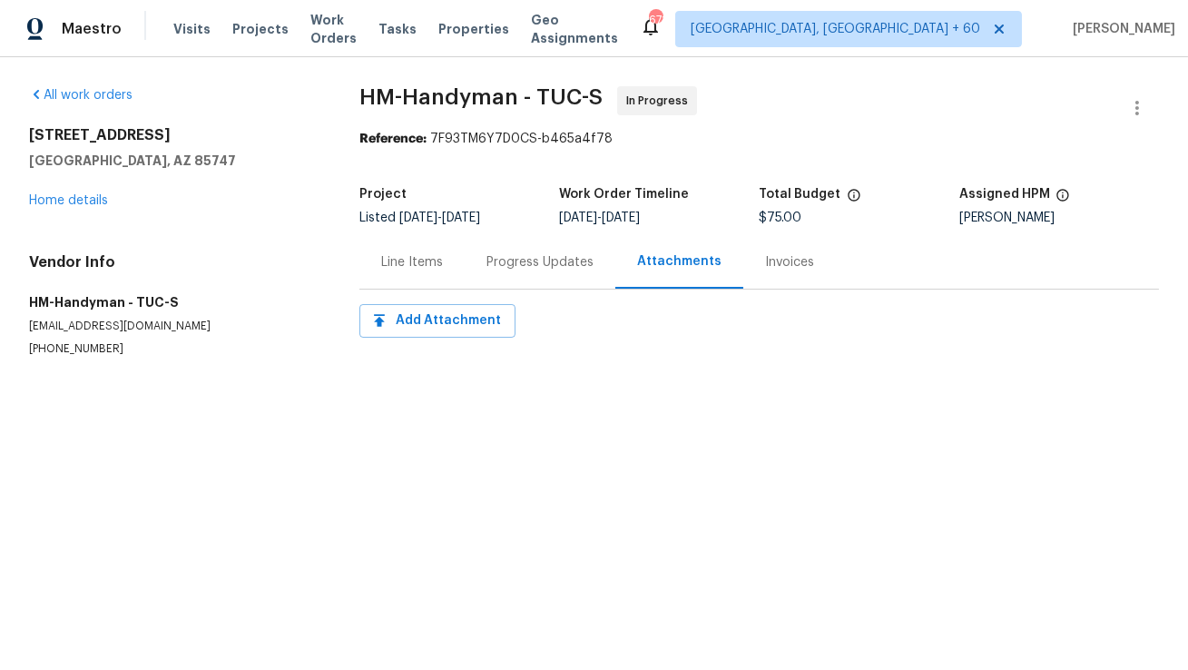
click at [473, 261] on div "Progress Updates" at bounding box center [540, 262] width 151 height 54
